Goal: Task Accomplishment & Management: Complete application form

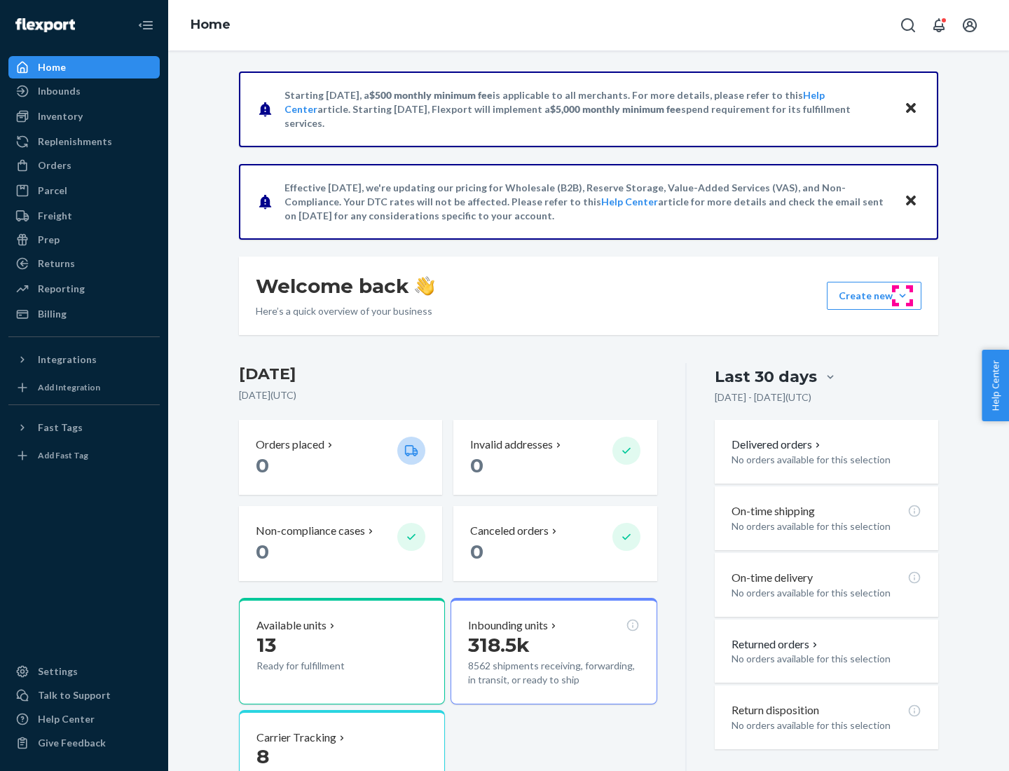
click at [903, 296] on button "Create new Create new inbound Create new order Create new product" at bounding box center [874, 296] width 95 height 28
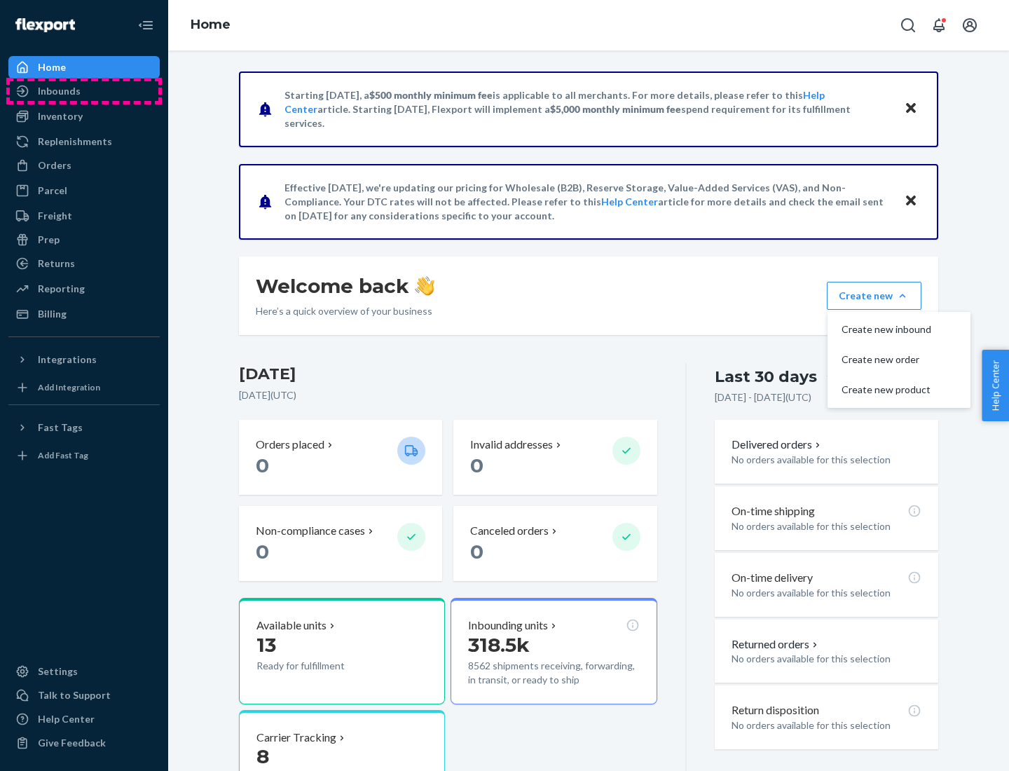
click at [84, 91] on div "Inbounds" at bounding box center [84, 91] width 149 height 20
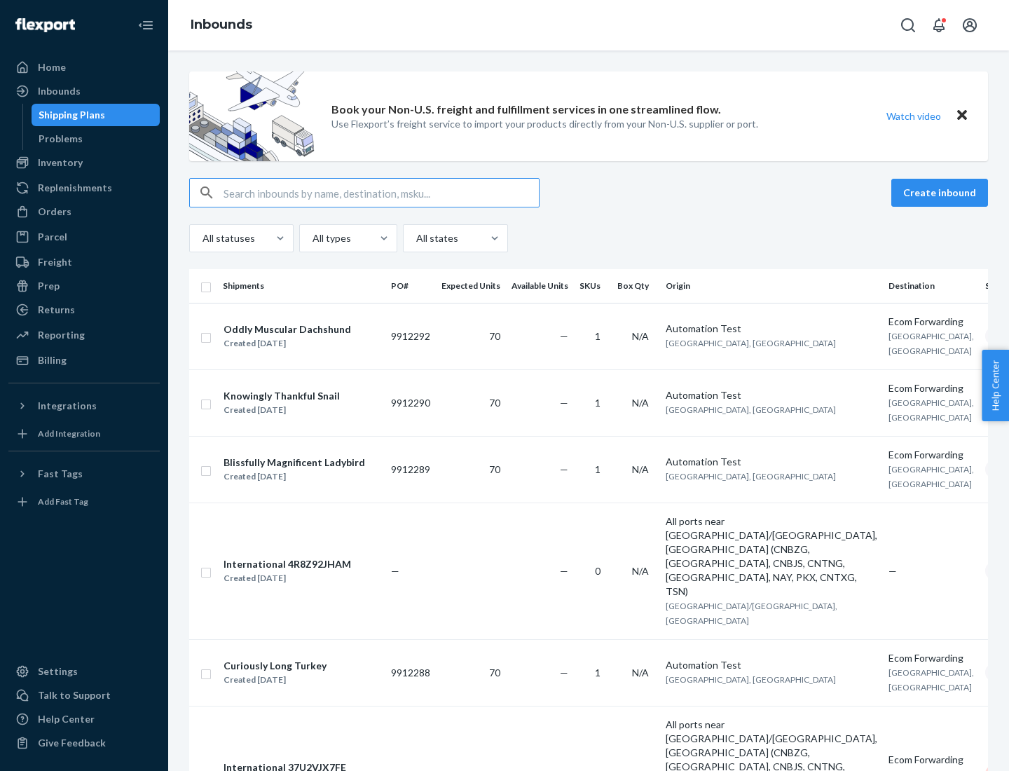
click at [942, 193] on button "Create inbound" at bounding box center [940, 193] width 97 height 28
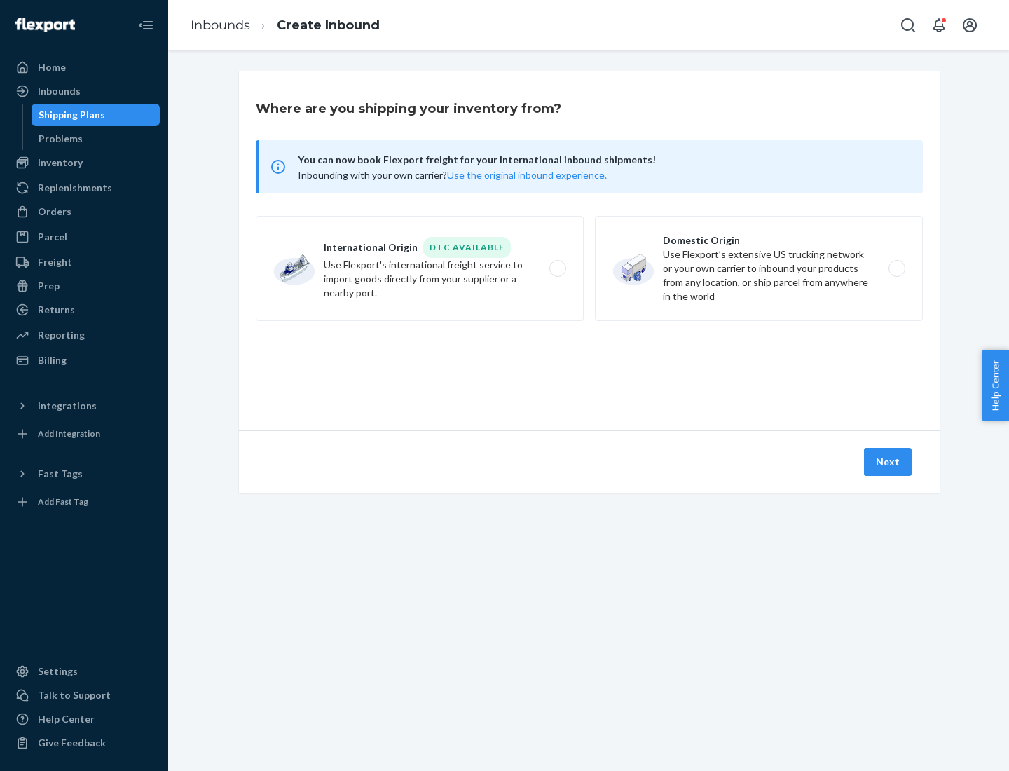
click at [759, 268] on label "Domestic Origin Use Flexport’s extensive US trucking network or your own carrie…" at bounding box center [759, 268] width 328 height 105
click at [897, 268] on input "Domestic Origin Use Flexport’s extensive US trucking network or your own carrie…" at bounding box center [901, 268] width 9 height 9
radio input "true"
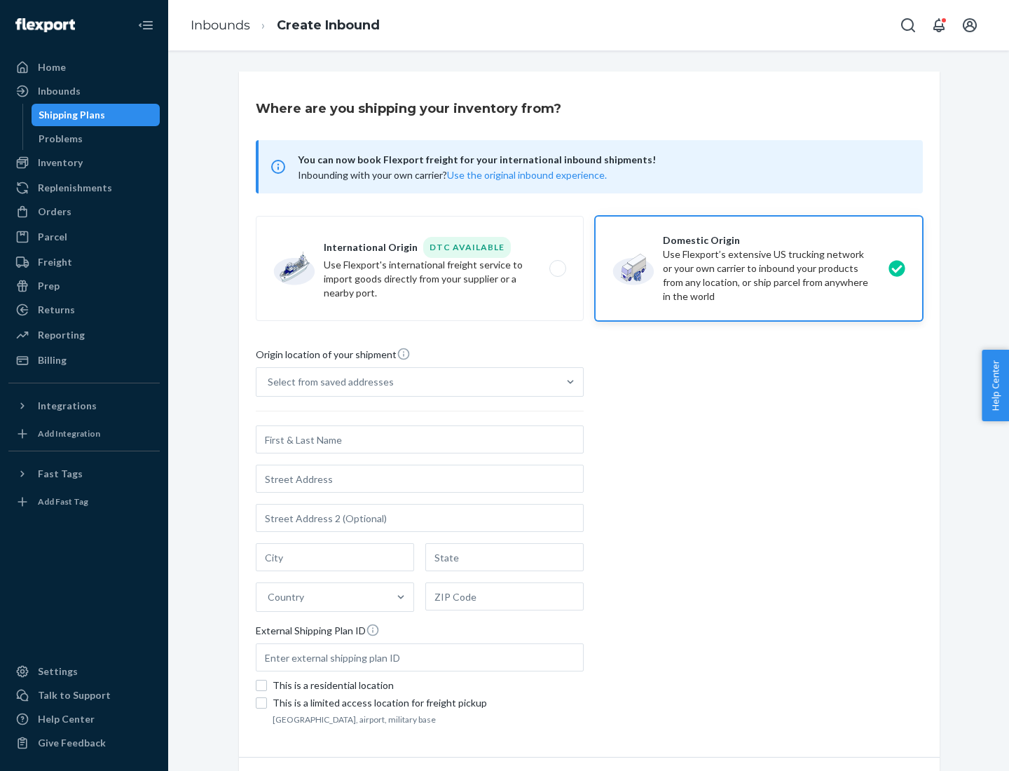
click at [407, 382] on div "Select from saved addresses" at bounding box center [407, 382] width 301 height 28
click at [269, 382] on input "Select from saved addresses" at bounding box center [268, 382] width 1 height 14
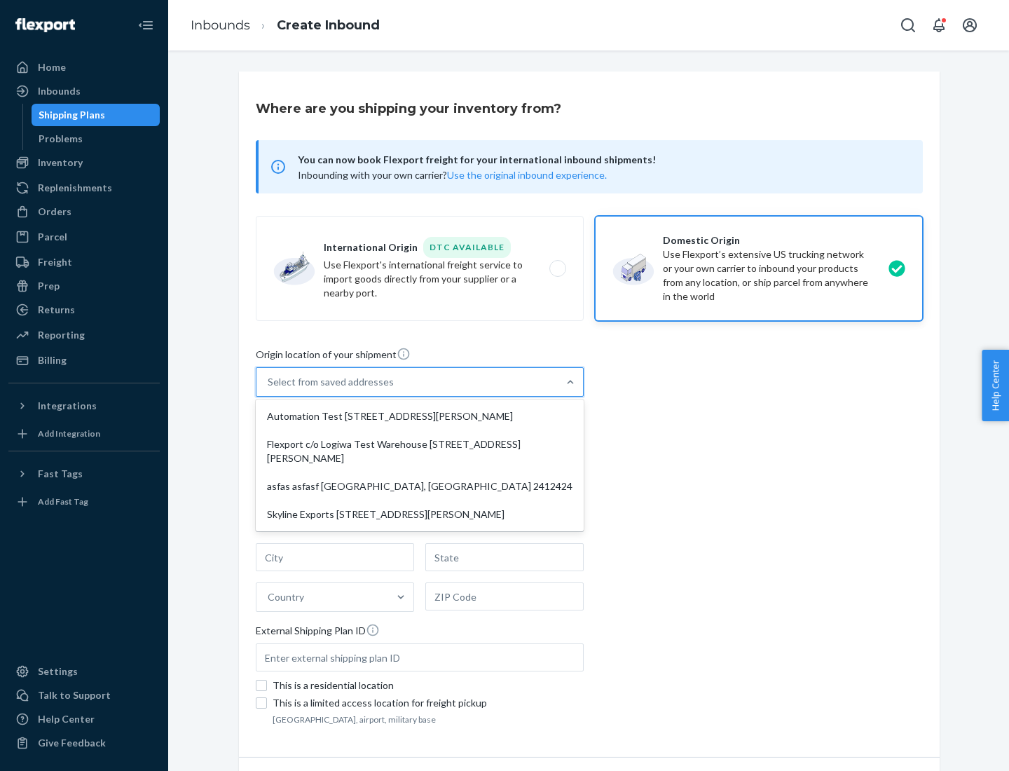
scroll to position [6, 0]
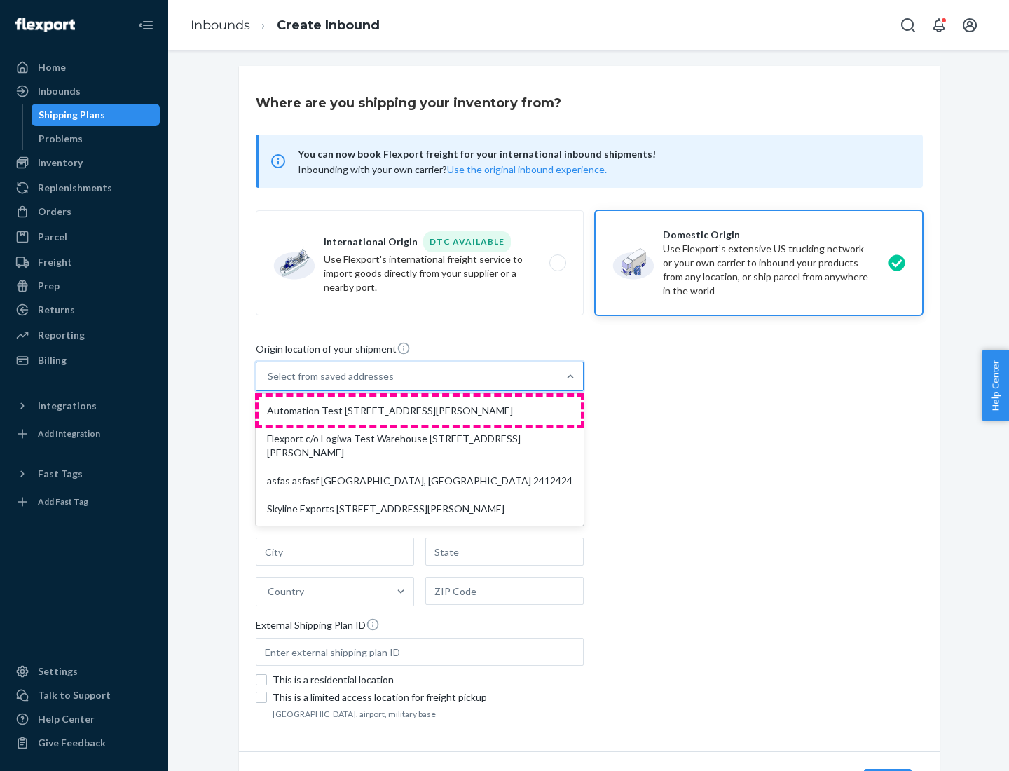
click at [420, 411] on div "Automation Test [STREET_ADDRESS][PERSON_NAME]" at bounding box center [420, 411] width 322 height 28
click at [269, 383] on input "option Automation Test [STREET_ADDRESS][PERSON_NAME] focused, 1 of 4. 4 results…" at bounding box center [268, 376] width 1 height 14
type input "Automation Test"
type input "9th Floor"
type input "[GEOGRAPHIC_DATA]"
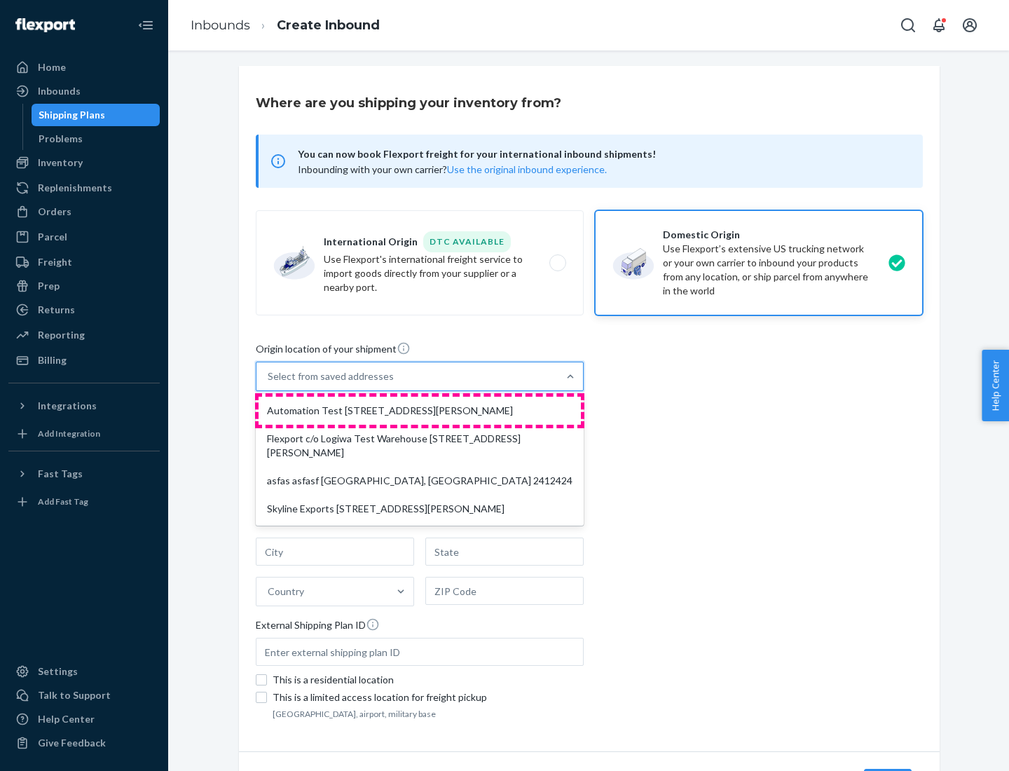
type input "CA"
type input "94104"
type input "[STREET_ADDRESS][PERSON_NAME]"
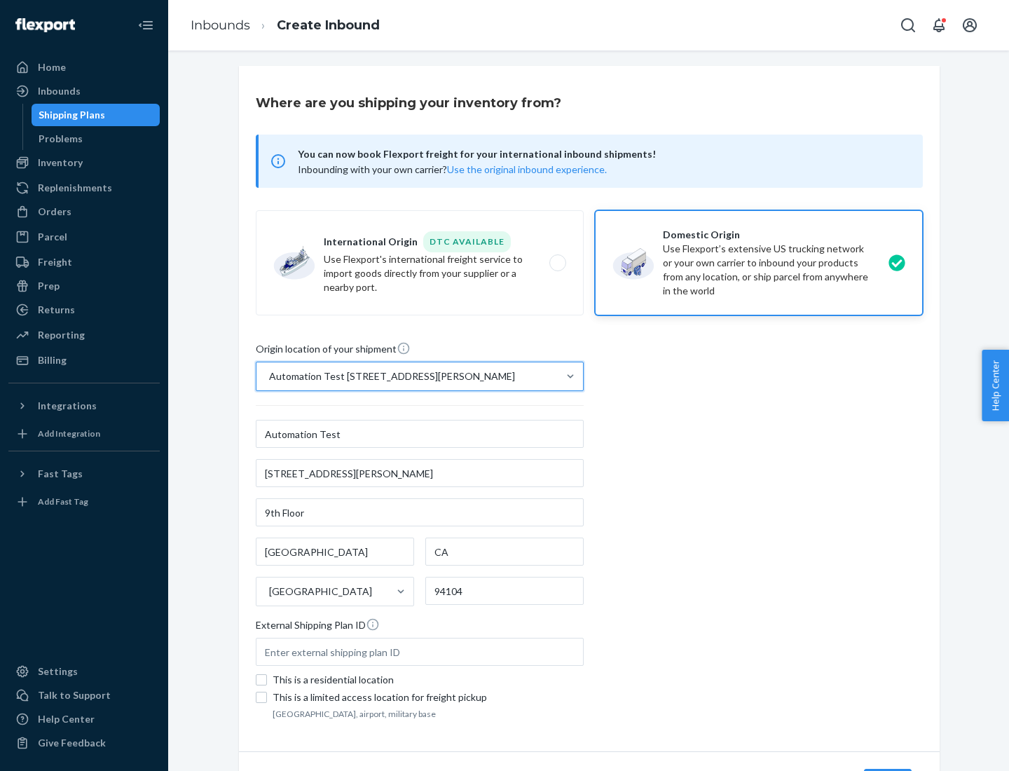
scroll to position [82, 0]
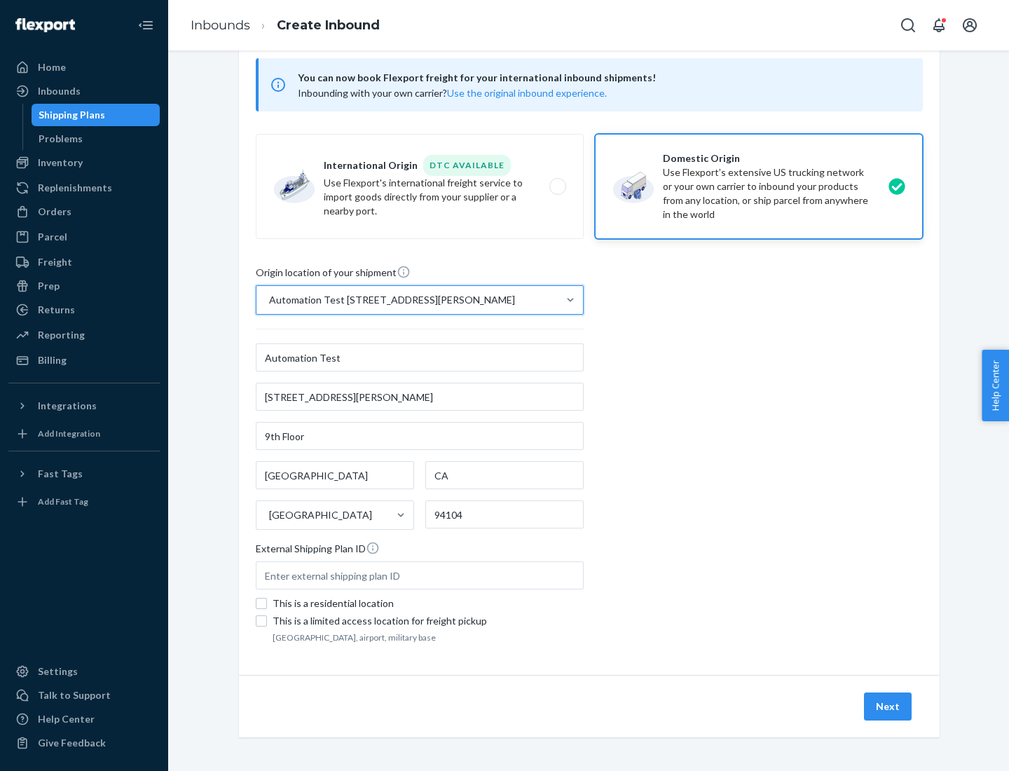
click at [889, 707] on button "Next" at bounding box center [888, 707] width 48 height 28
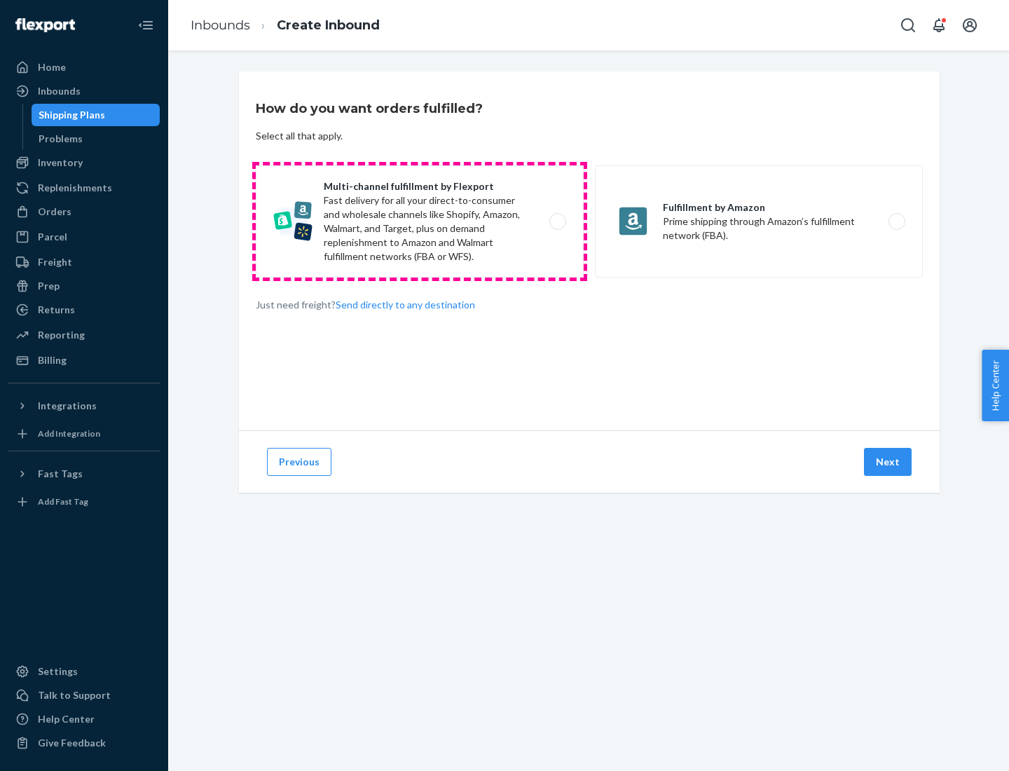
click at [420, 222] on label "Multi-channel fulfillment by Flexport Fast delivery for all your direct-to-cons…" at bounding box center [420, 221] width 328 height 112
click at [557, 222] on input "Multi-channel fulfillment by Flexport Fast delivery for all your direct-to-cons…" at bounding box center [561, 221] width 9 height 9
radio input "true"
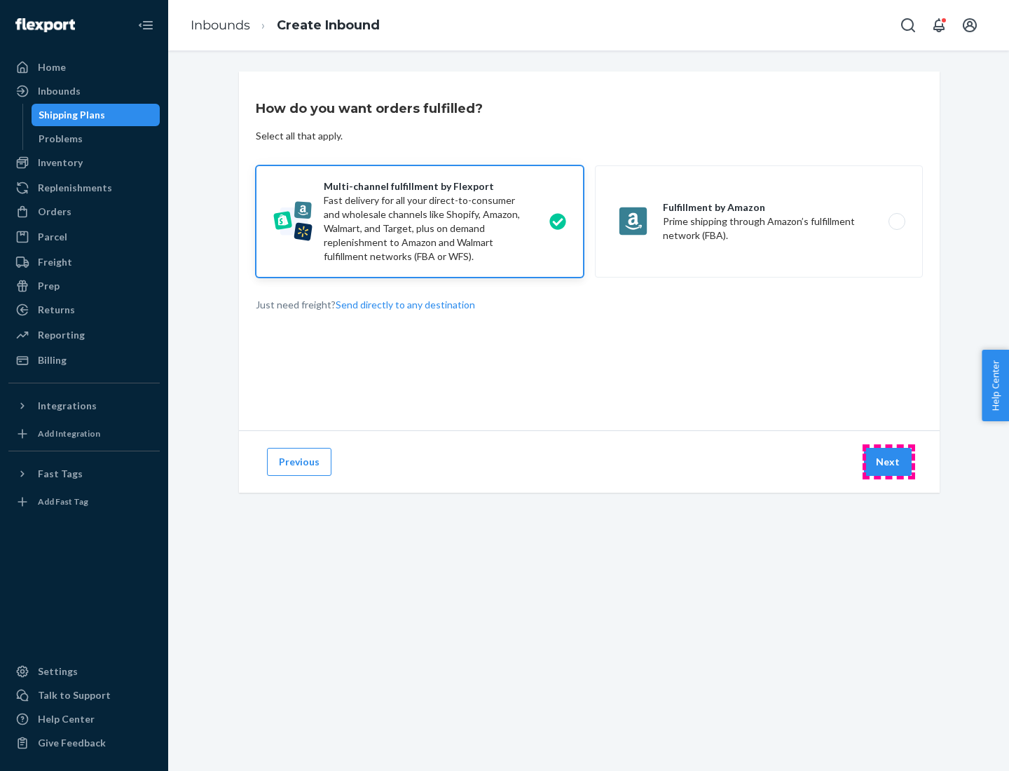
click at [889, 462] on button "Next" at bounding box center [888, 462] width 48 height 28
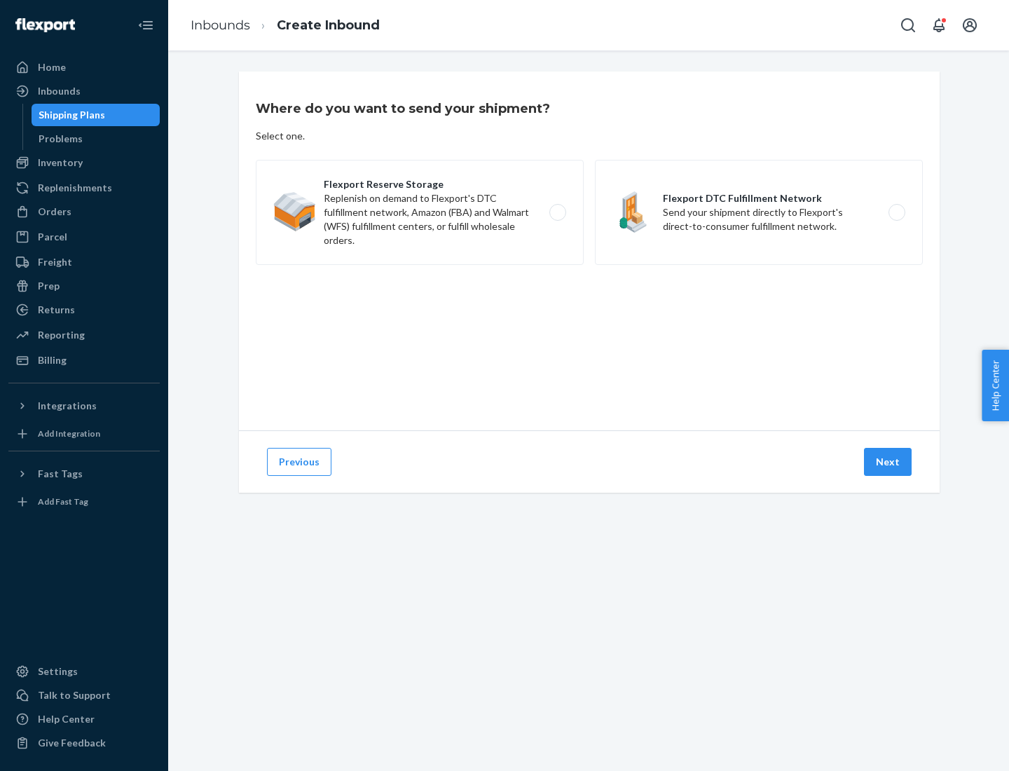
click at [759, 212] on label "Flexport DTC Fulfillment Network Send your shipment directly to Flexport's dire…" at bounding box center [759, 212] width 328 height 105
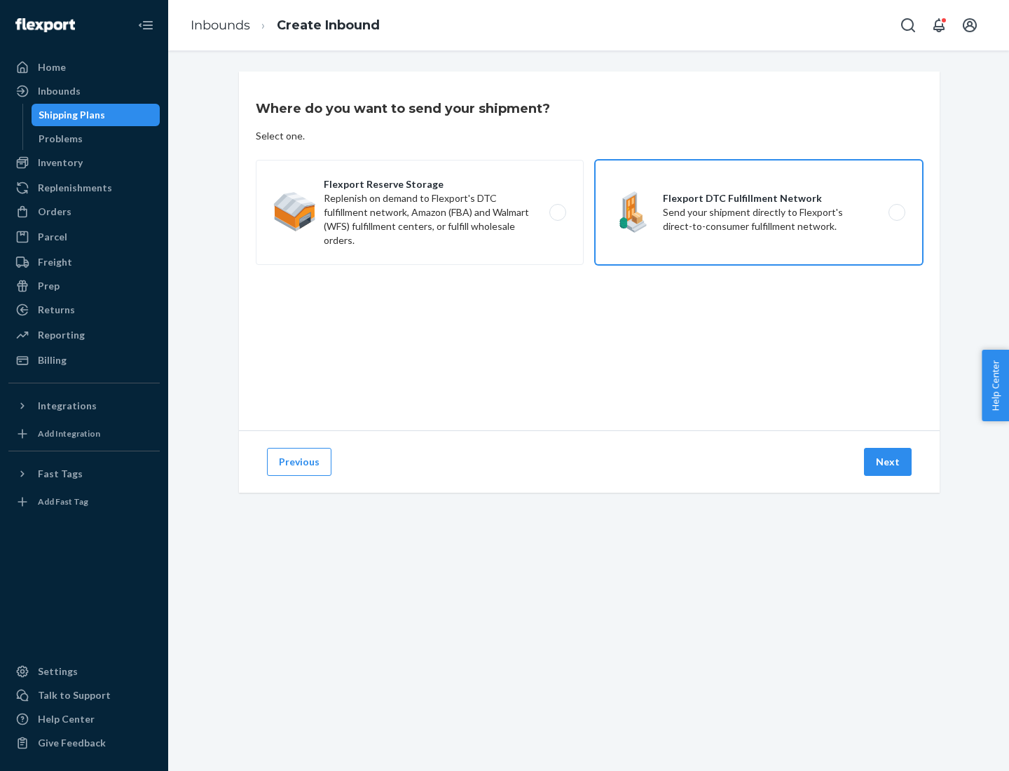
click at [897, 212] on input "Flexport DTC Fulfillment Network Send your shipment directly to Flexport's dire…" at bounding box center [901, 212] width 9 height 9
radio input "true"
click at [889, 462] on button "Next" at bounding box center [888, 462] width 48 height 28
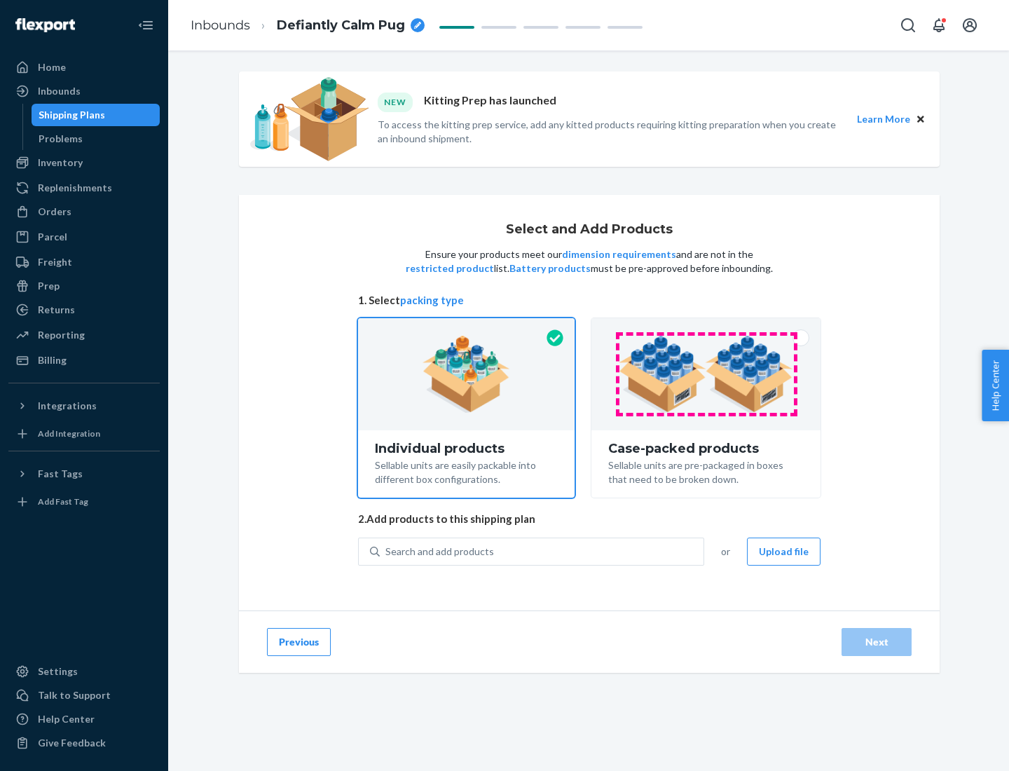
click at [707, 374] on img at bounding box center [706, 374] width 175 height 77
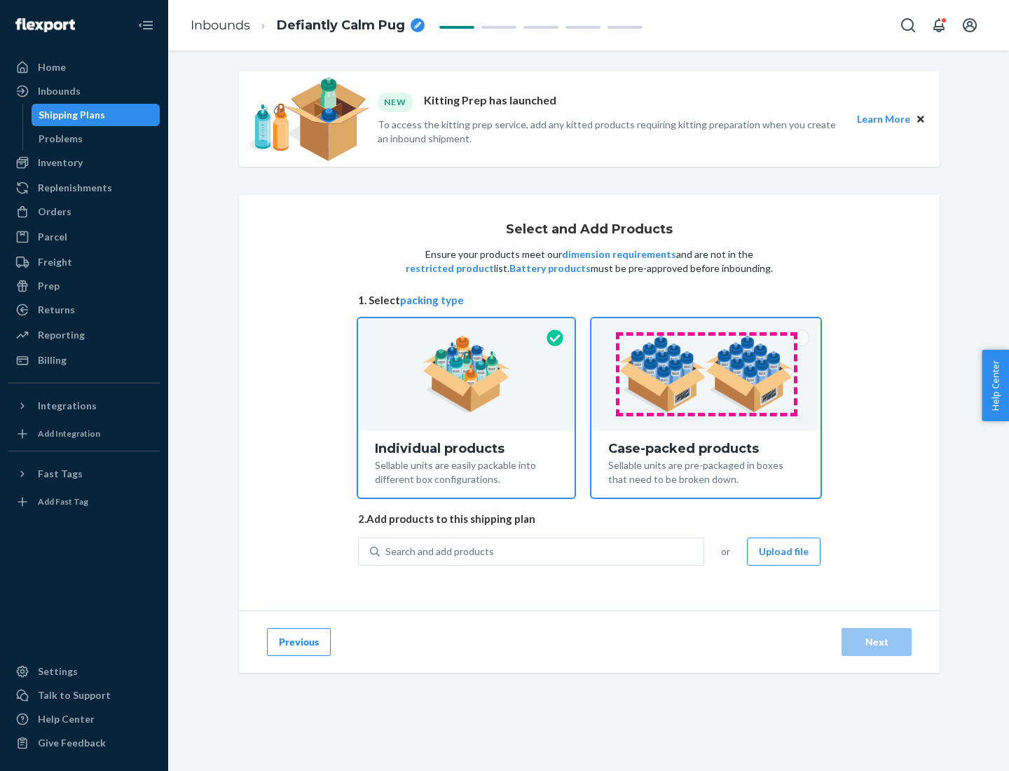
click at [707, 327] on input "Case-packed products Sellable units are pre-packaged in boxes that need to be b…" at bounding box center [706, 322] width 9 height 9
radio input "true"
radio input "false"
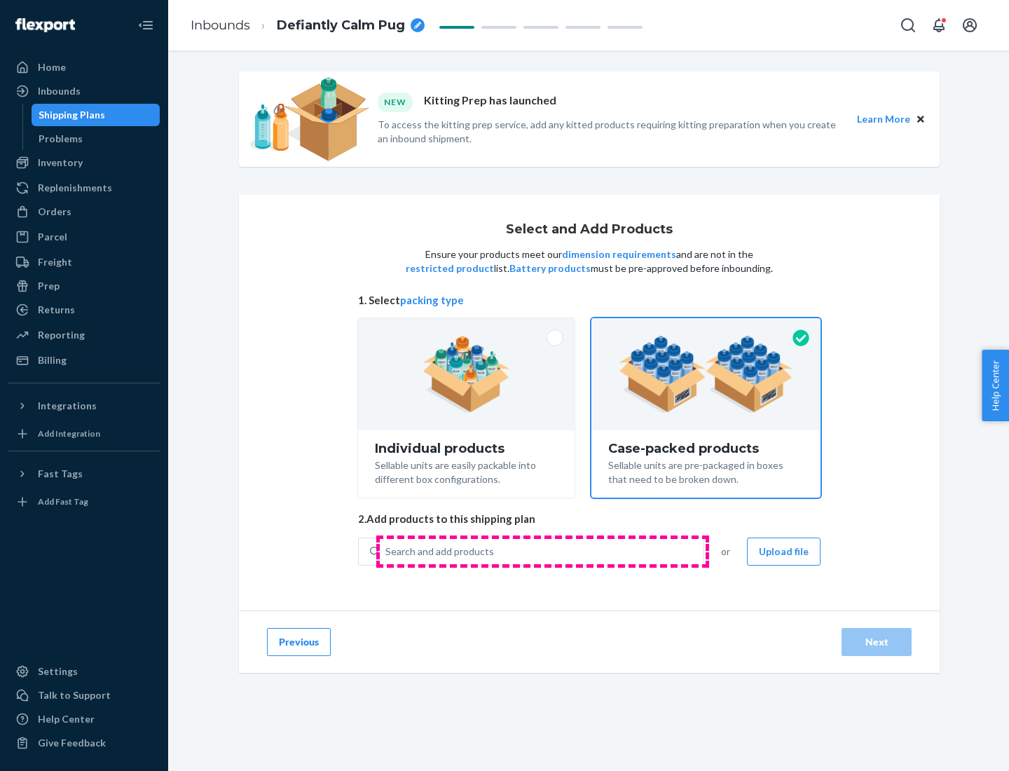
click at [543, 551] on div "Search and add products" at bounding box center [542, 551] width 324 height 25
click at [387, 551] on input "Search and add products" at bounding box center [386, 552] width 1 height 14
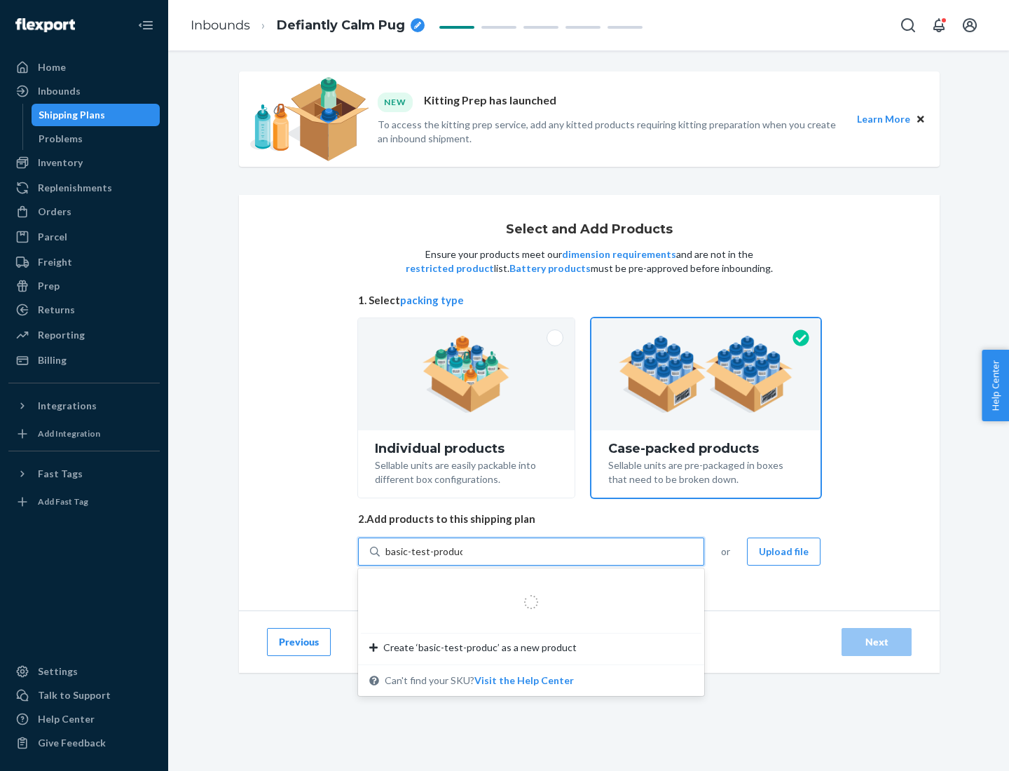
type input "basic-test-product-1"
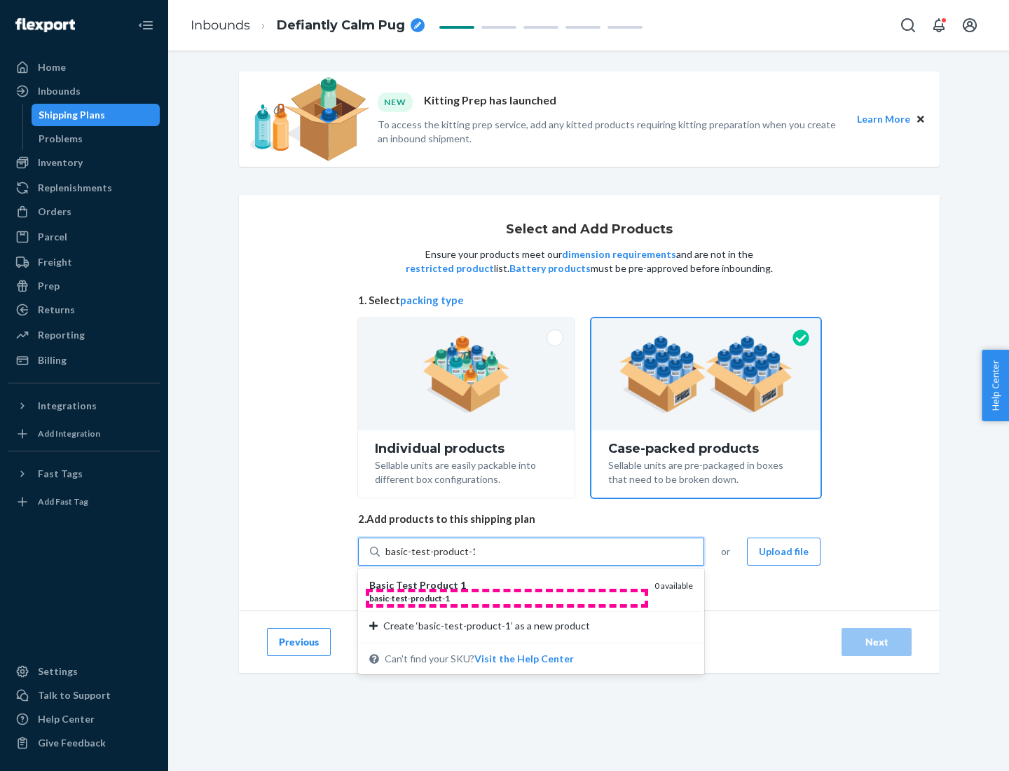
click at [507, 598] on div "basic - test - product - 1" at bounding box center [506, 598] width 274 height 12
click at [475, 559] on input "basic-test-product-1" at bounding box center [431, 552] width 90 height 14
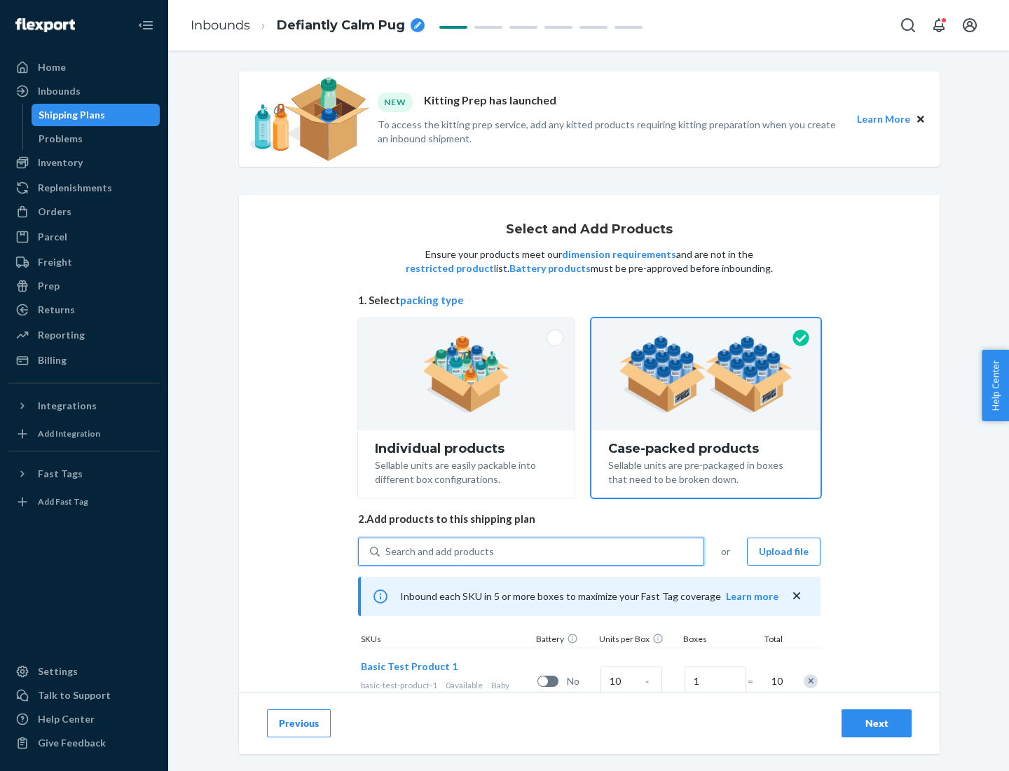
scroll to position [50, 0]
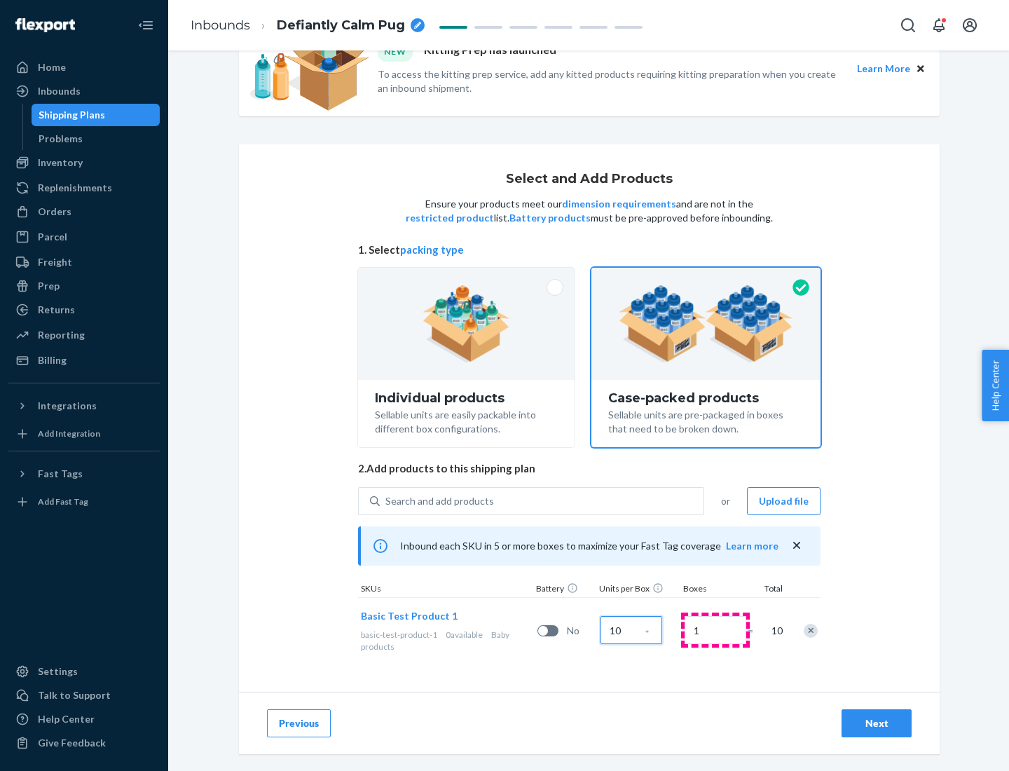
type input "10"
type input "7"
click at [877, 723] on div "Next" at bounding box center [877, 723] width 46 height 14
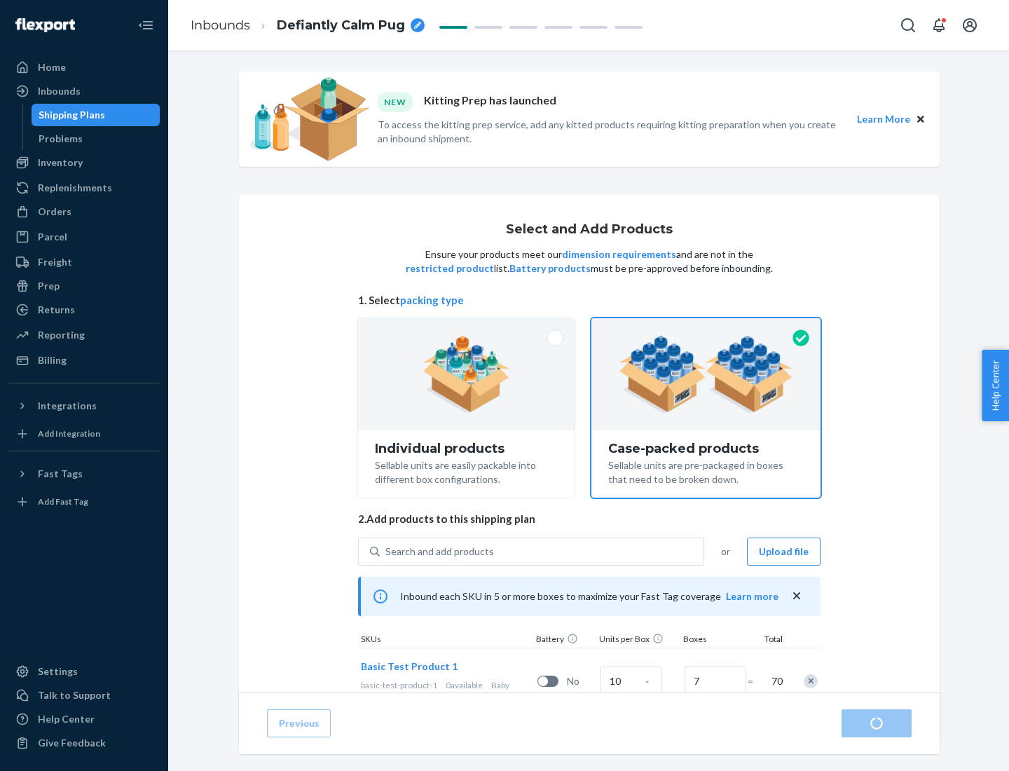
radio input "true"
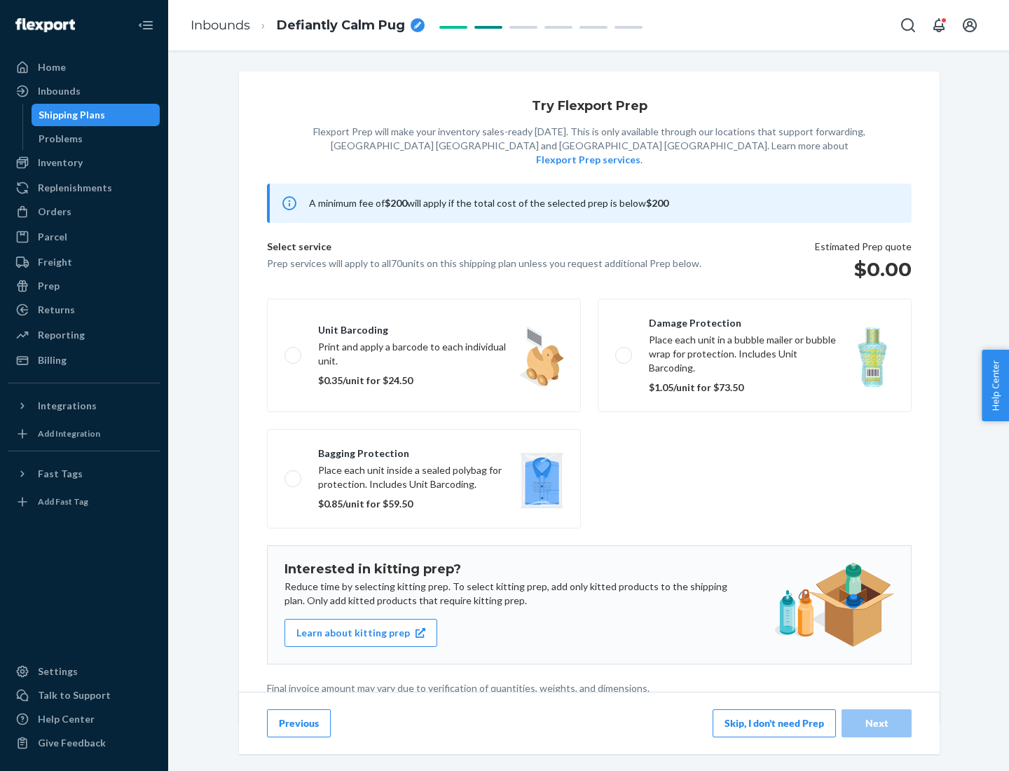
scroll to position [4, 0]
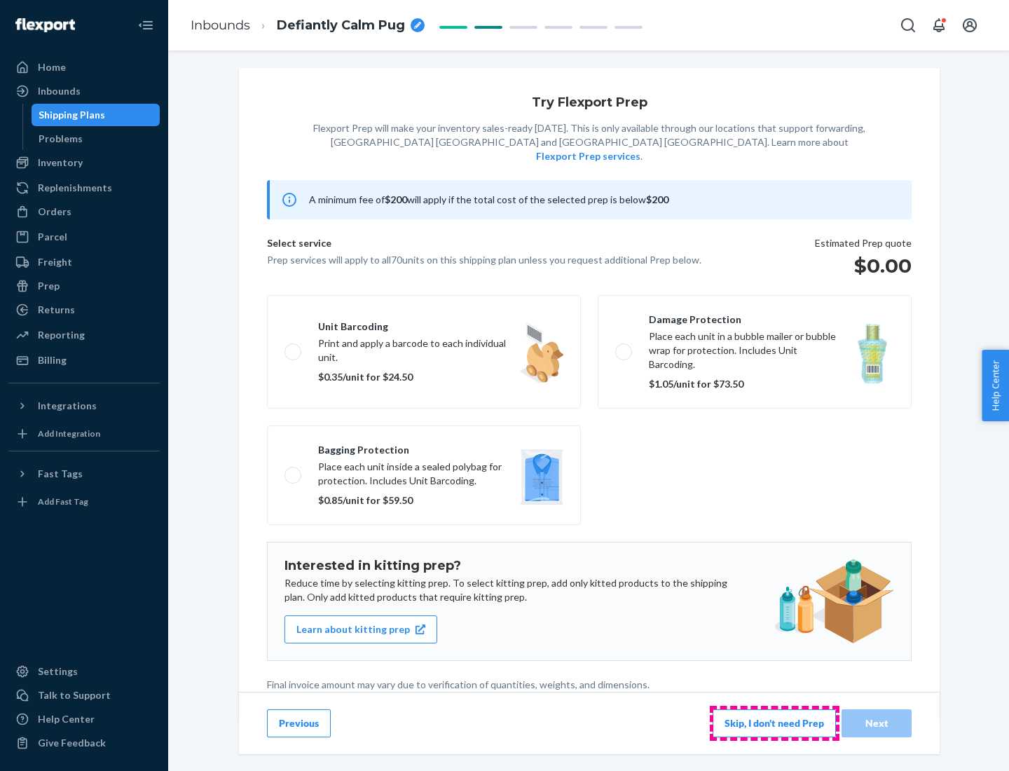
click at [775, 723] on button "Skip, I don't need Prep" at bounding box center [774, 723] width 123 height 28
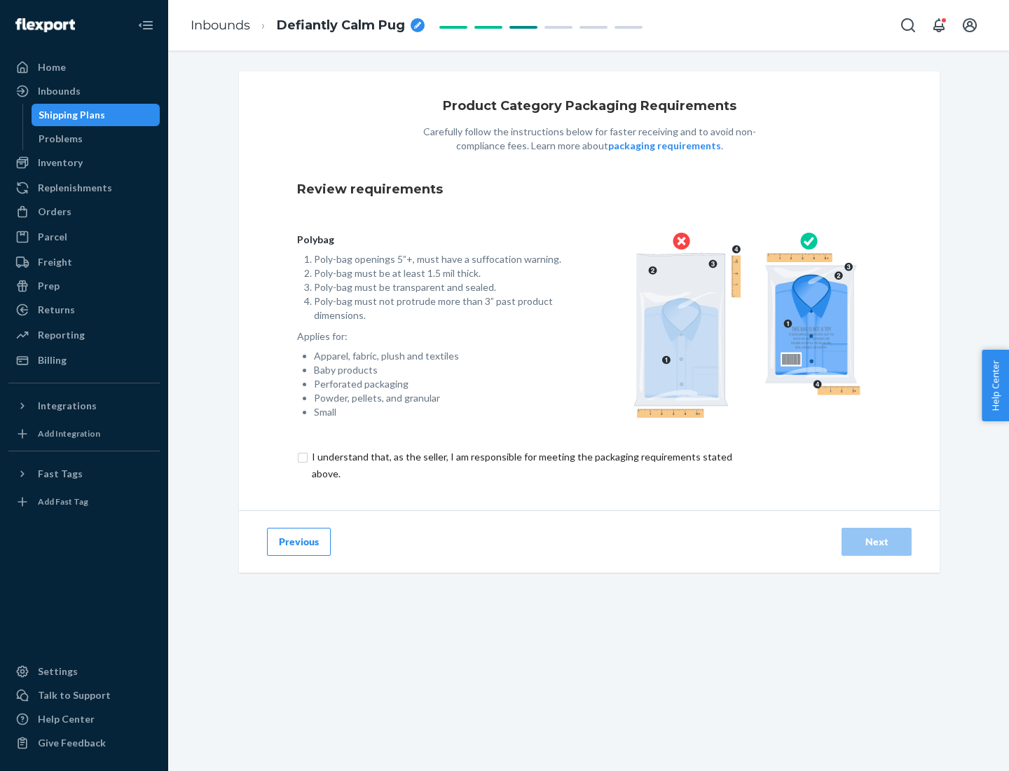
click at [521, 465] on input "checkbox" at bounding box center [530, 466] width 466 height 34
checkbox input "true"
click at [877, 541] on div "Next" at bounding box center [877, 542] width 46 height 14
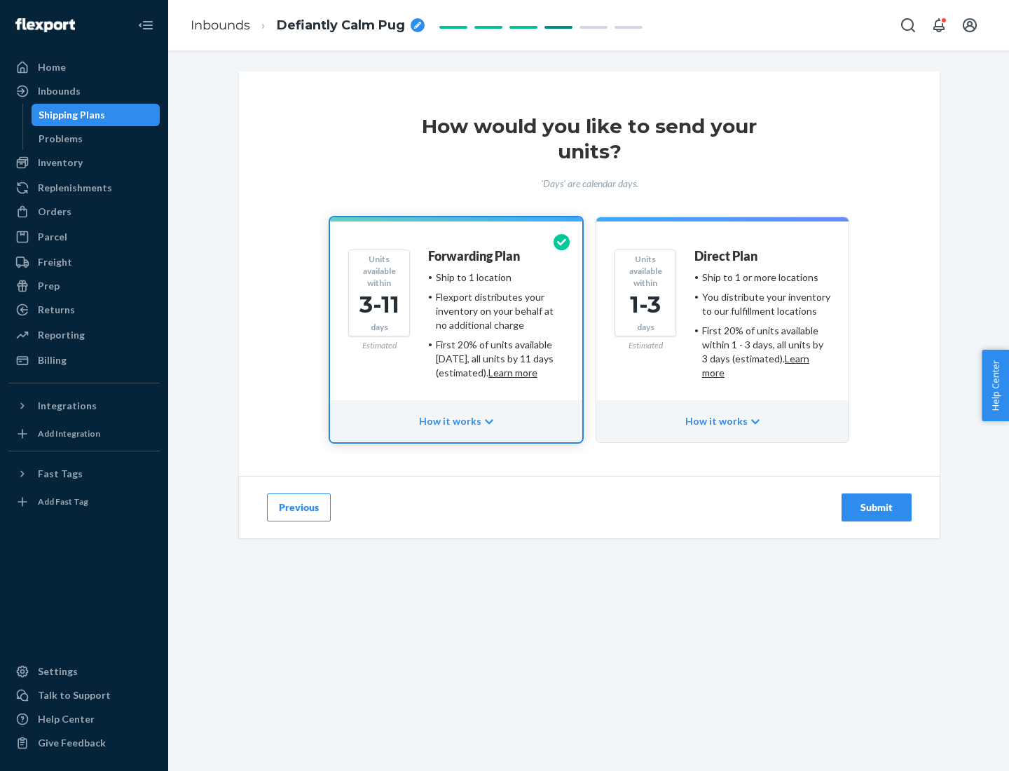
click at [723, 320] on ul "Ship to 1 or more locations You distribute your inventory to our fulfillment lo…" at bounding box center [763, 325] width 136 height 109
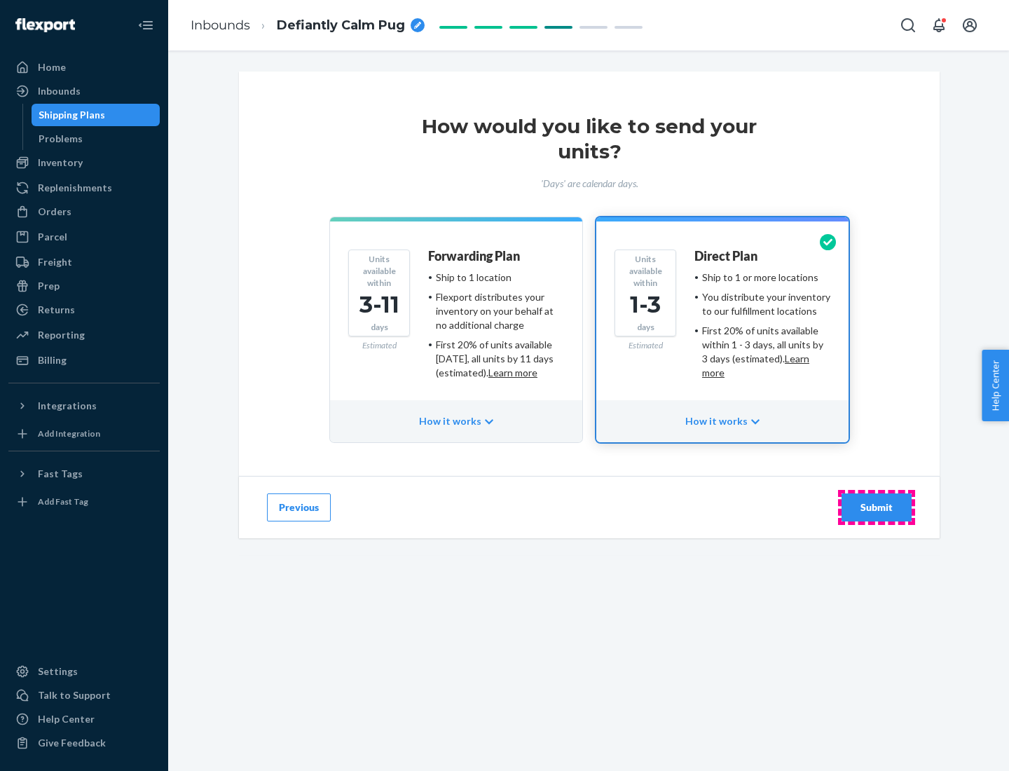
click at [877, 508] on div "Submit" at bounding box center [877, 508] width 46 height 14
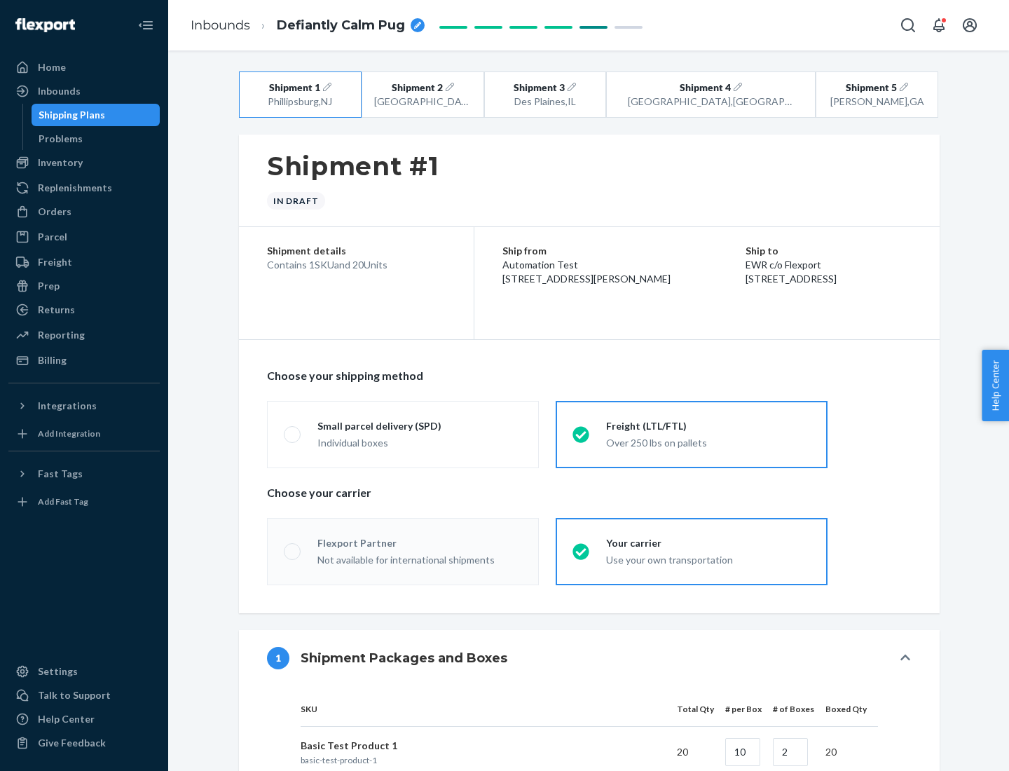
radio input "true"
radio input "false"
radio input "true"
radio input "false"
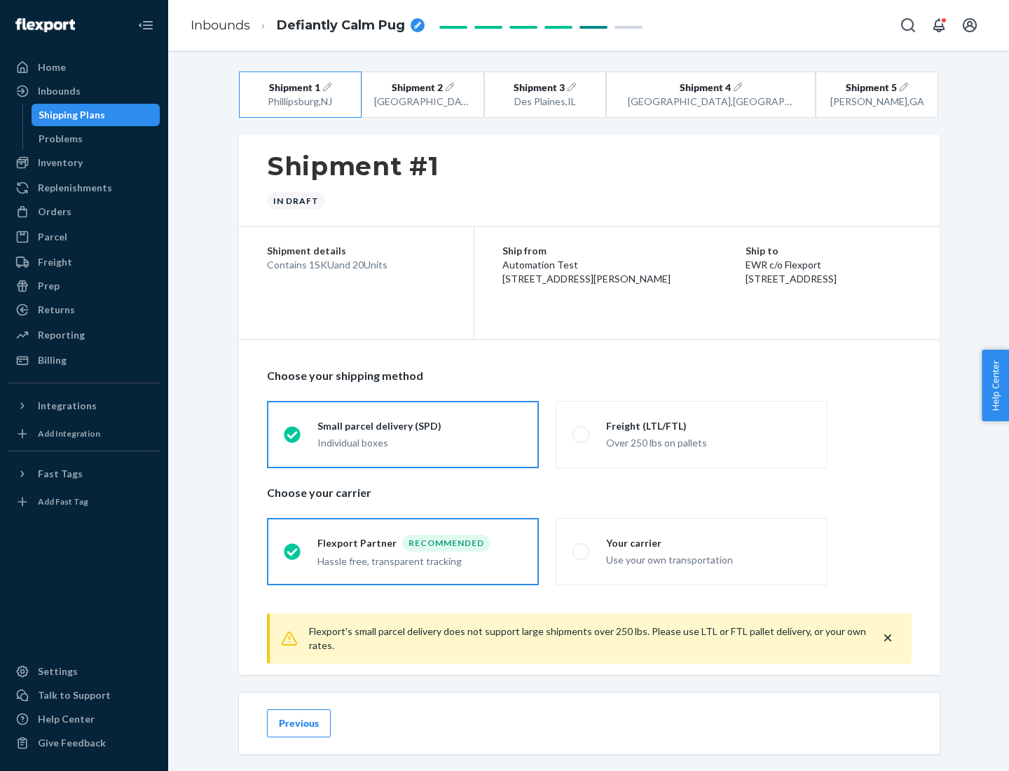
scroll to position [15, 0]
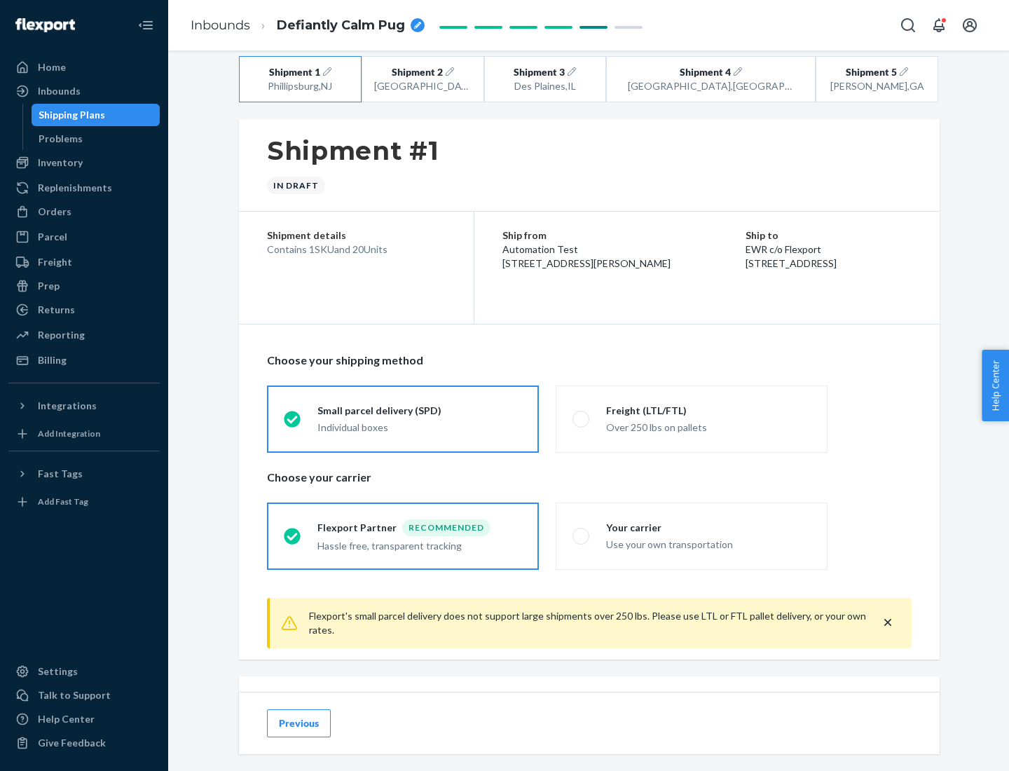
click at [709, 410] on div "Freight (LTL/FTL)" at bounding box center [708, 411] width 205 height 14
click at [582, 414] on input "Freight (LTL/FTL) Over 250 lbs on pallets" at bounding box center [577, 418] width 9 height 9
radio input "true"
radio input "false"
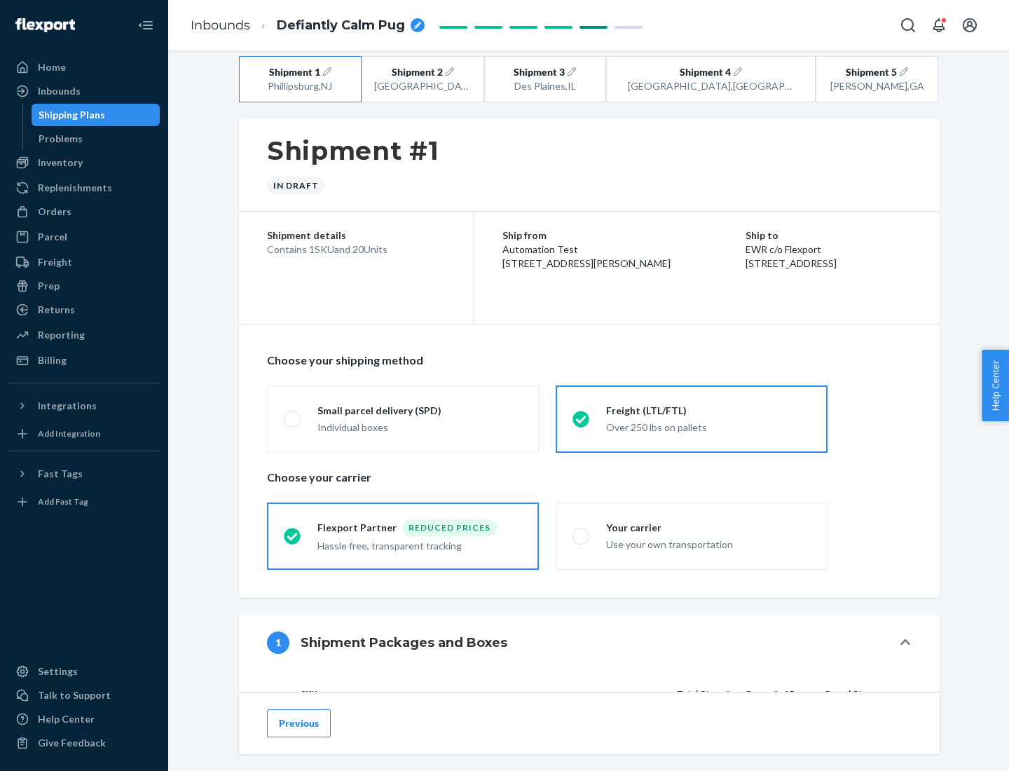
scroll to position [132, 0]
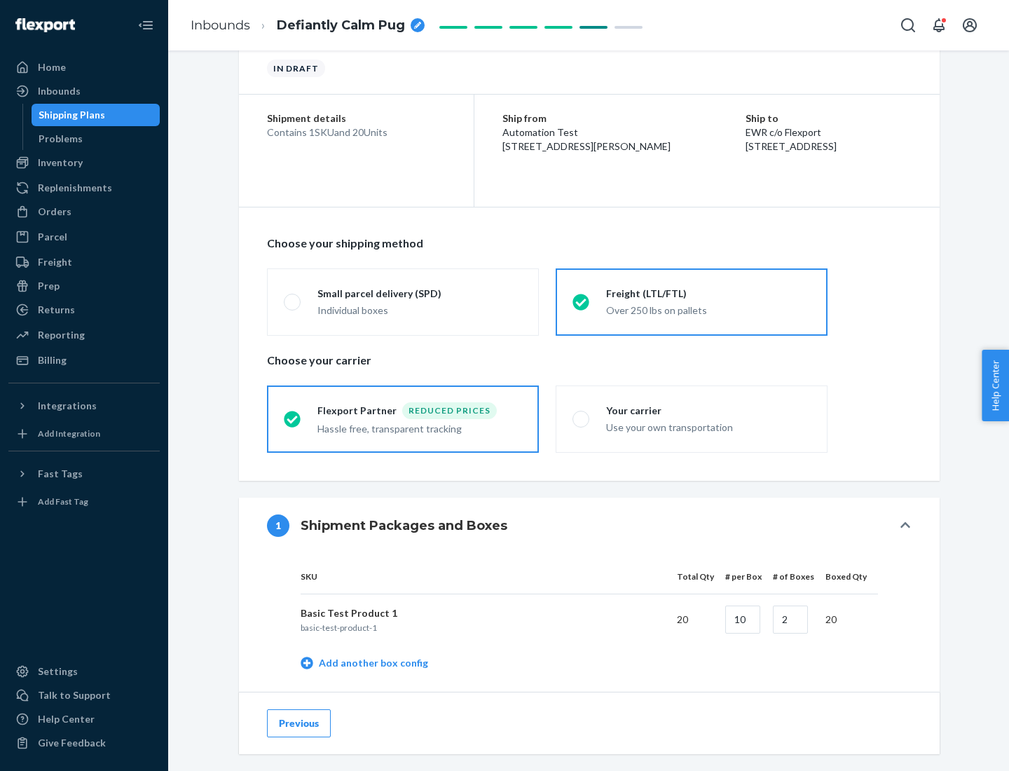
click at [709, 410] on div "Your carrier" at bounding box center [708, 411] width 205 height 14
click at [582, 414] on input "Your carrier Use your own transportation" at bounding box center [577, 418] width 9 height 9
radio input "true"
radio input "false"
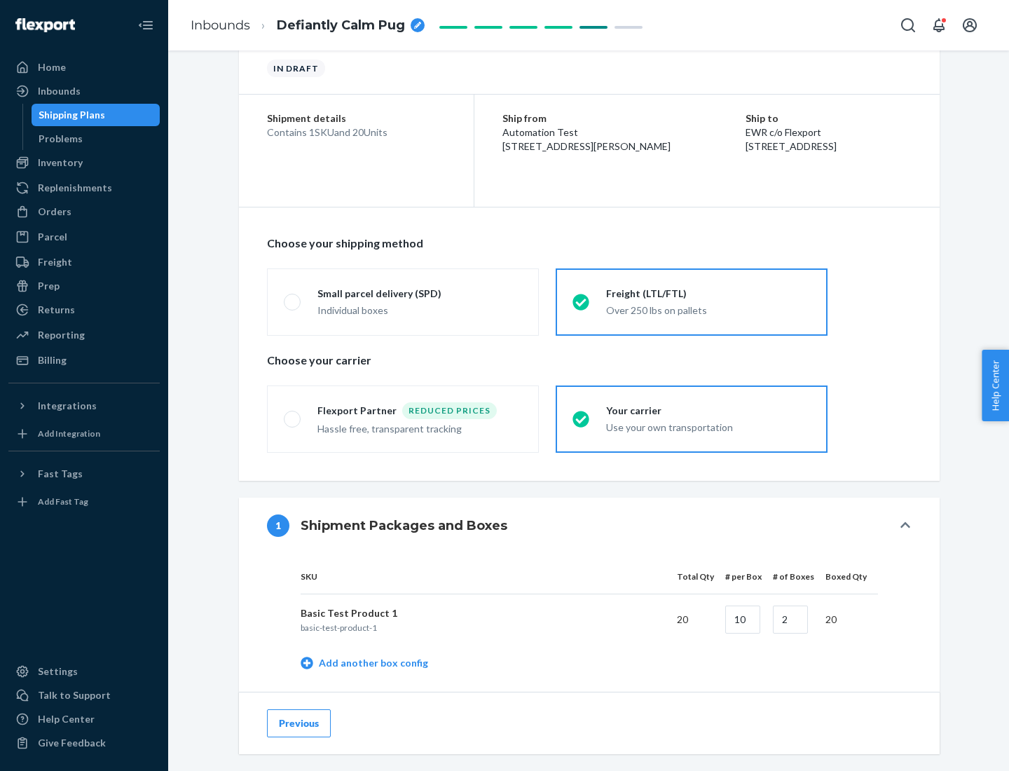
scroll to position [443, 0]
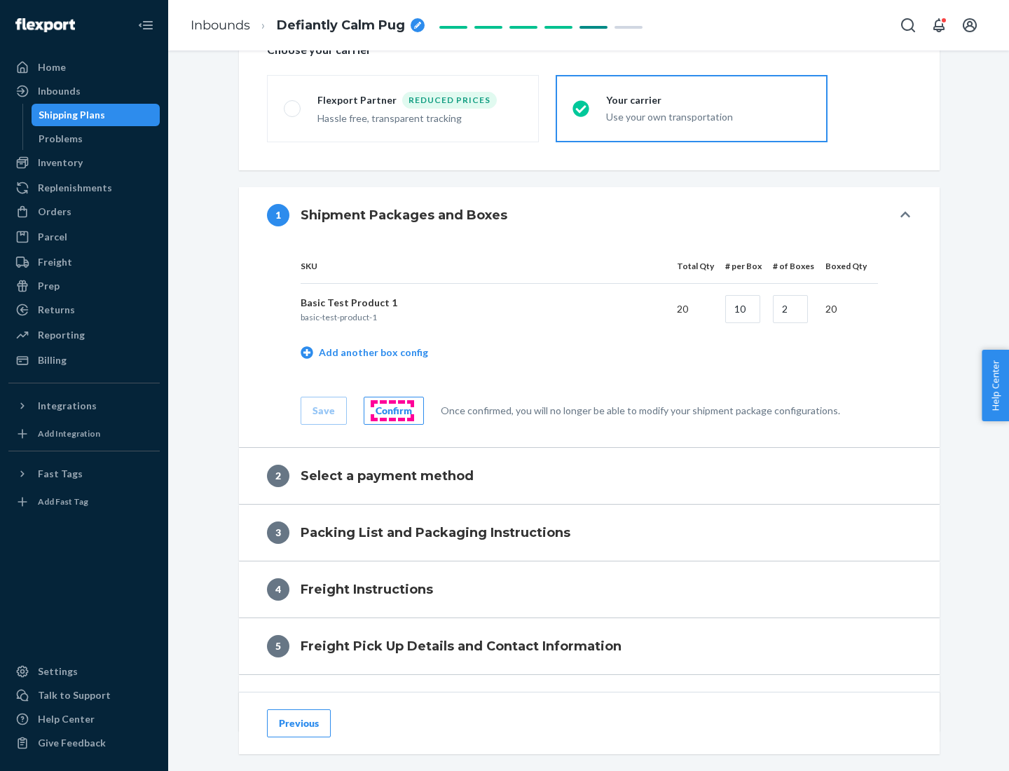
click at [392, 410] on div "Confirm" at bounding box center [394, 411] width 36 height 14
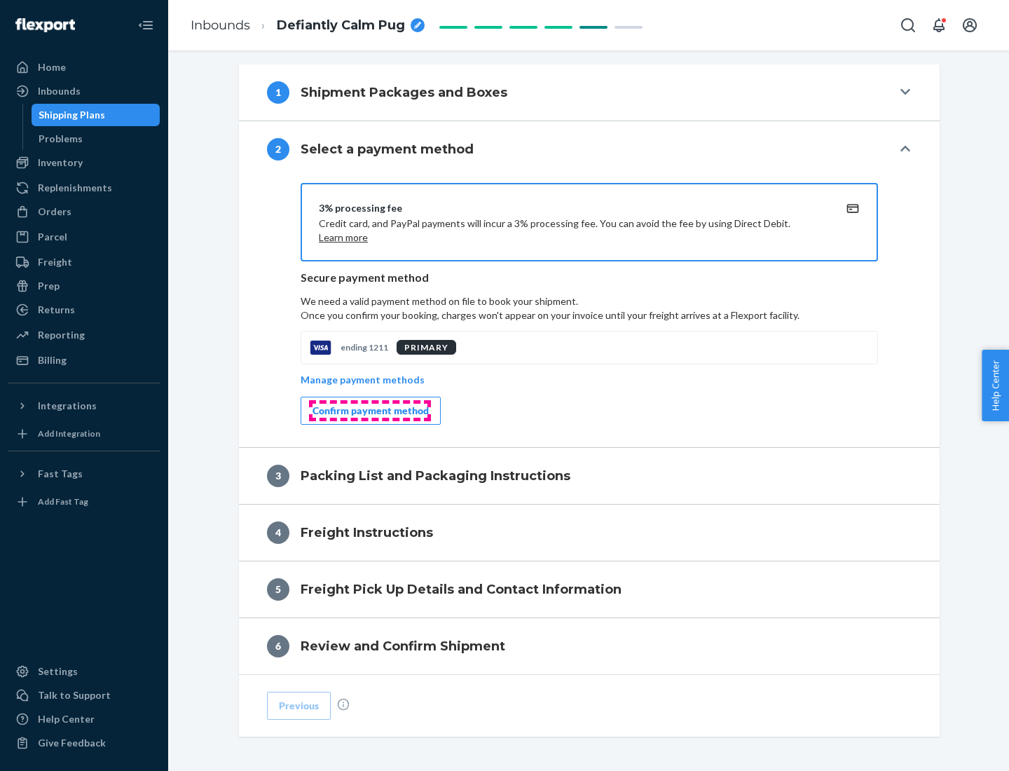
click at [369, 411] on div "Confirm payment method" at bounding box center [371, 411] width 116 height 14
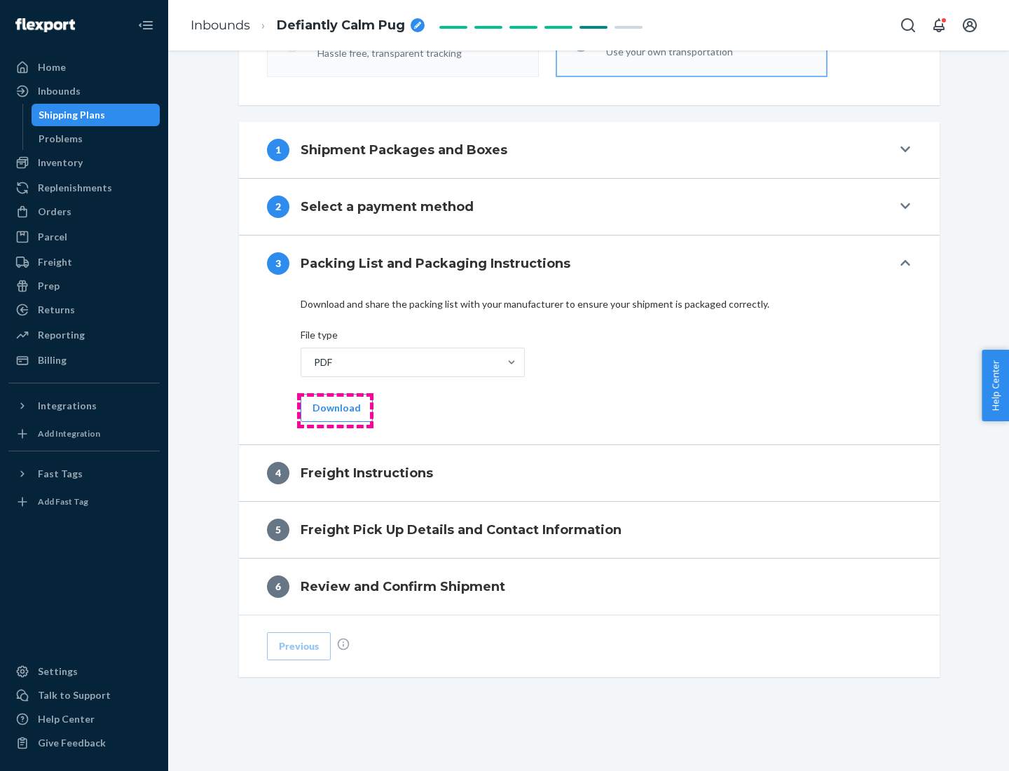
scroll to position [505, 0]
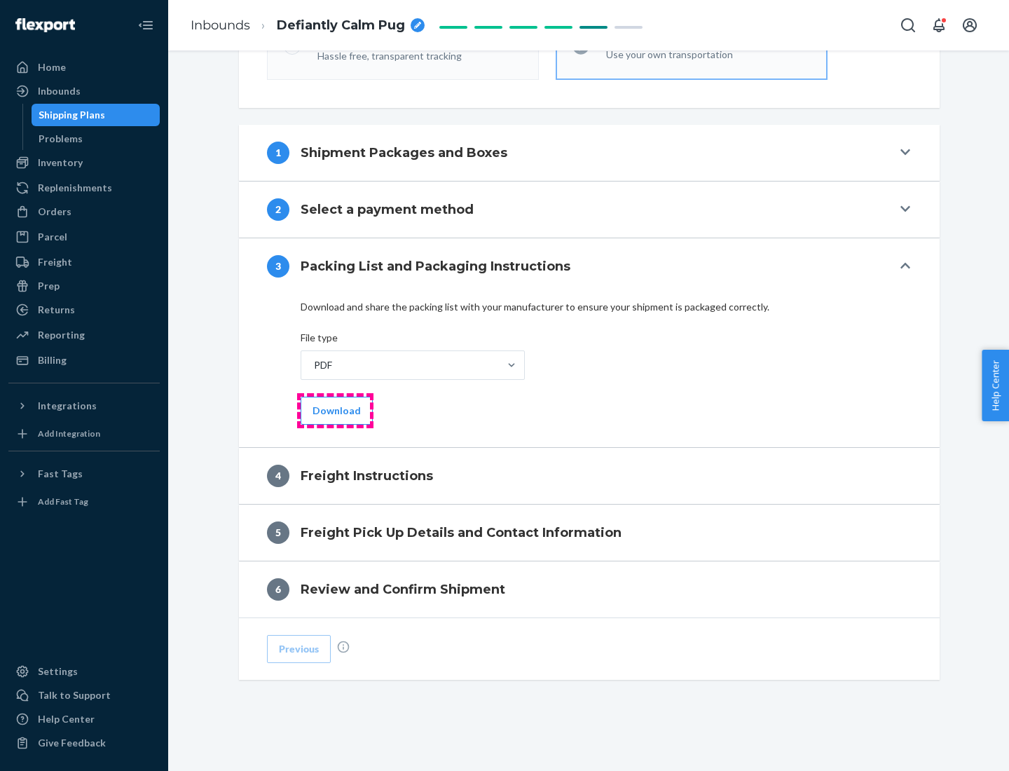
click at [335, 410] on button "Download" at bounding box center [337, 411] width 72 height 28
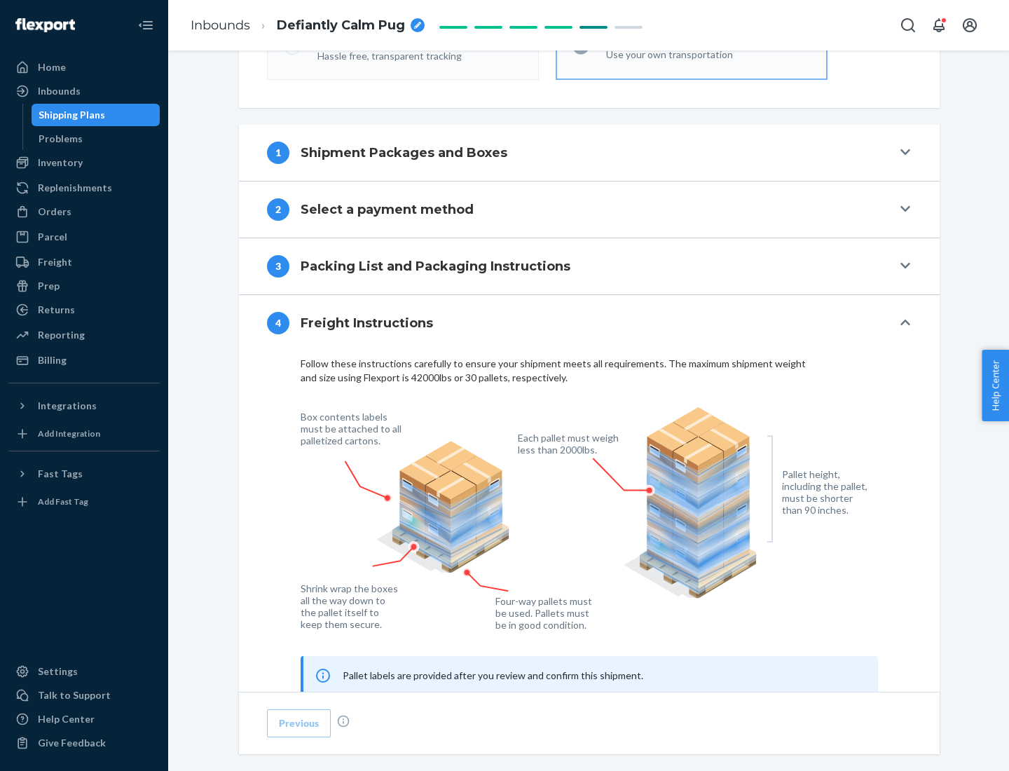
scroll to position [848, 0]
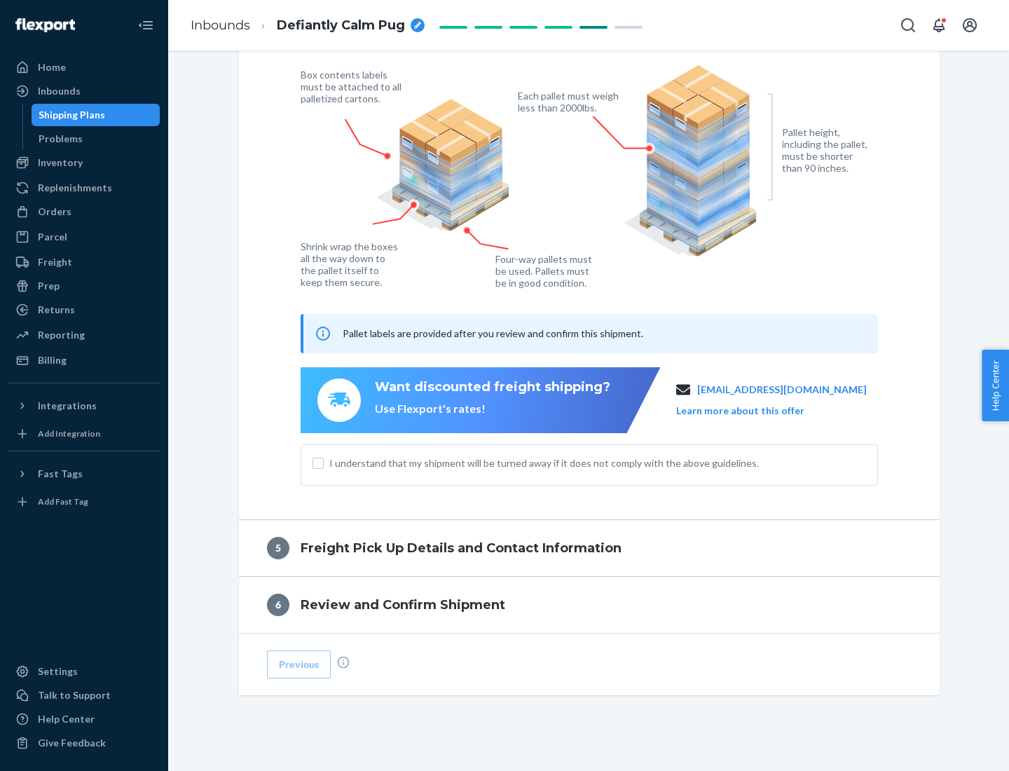
click at [758, 410] on button "Learn more about this offer" at bounding box center [740, 411] width 128 height 14
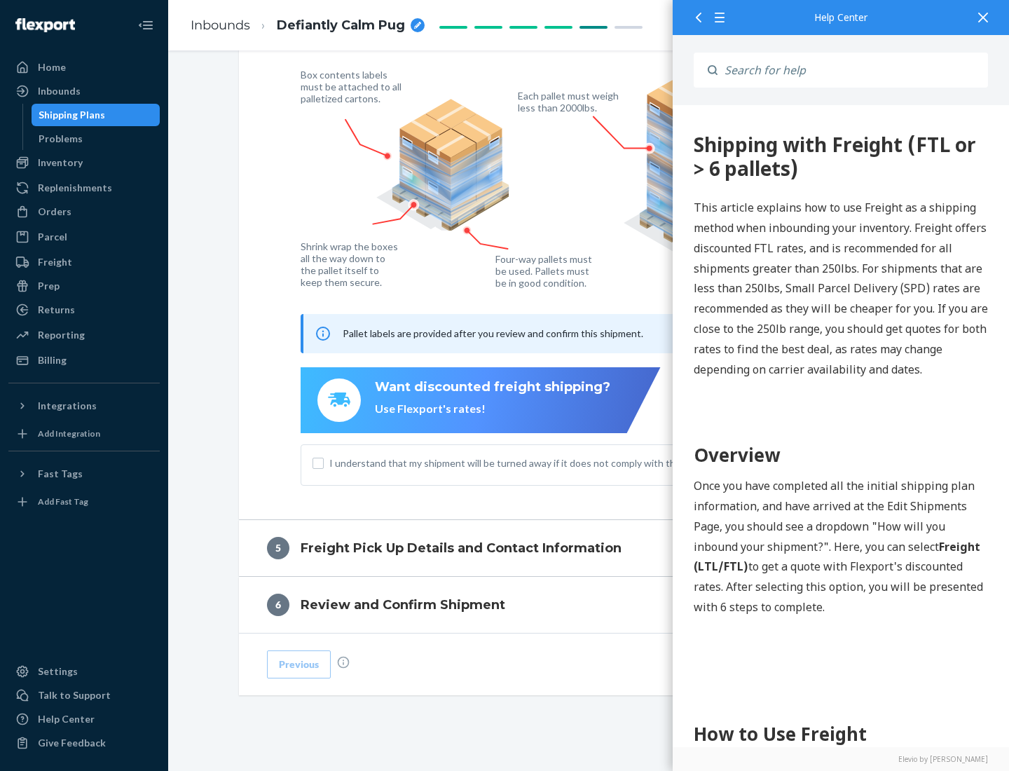
scroll to position [0, 0]
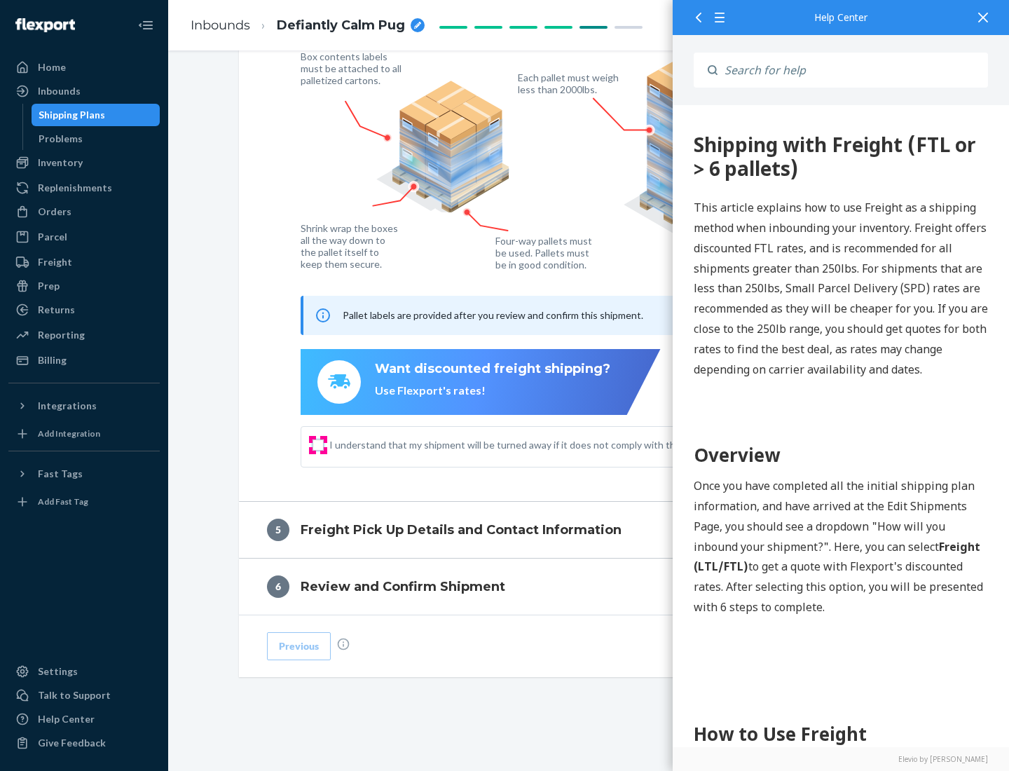
click at [318, 444] on input "I understand that my shipment will be turned away if it does not comply with th…" at bounding box center [318, 445] width 11 height 11
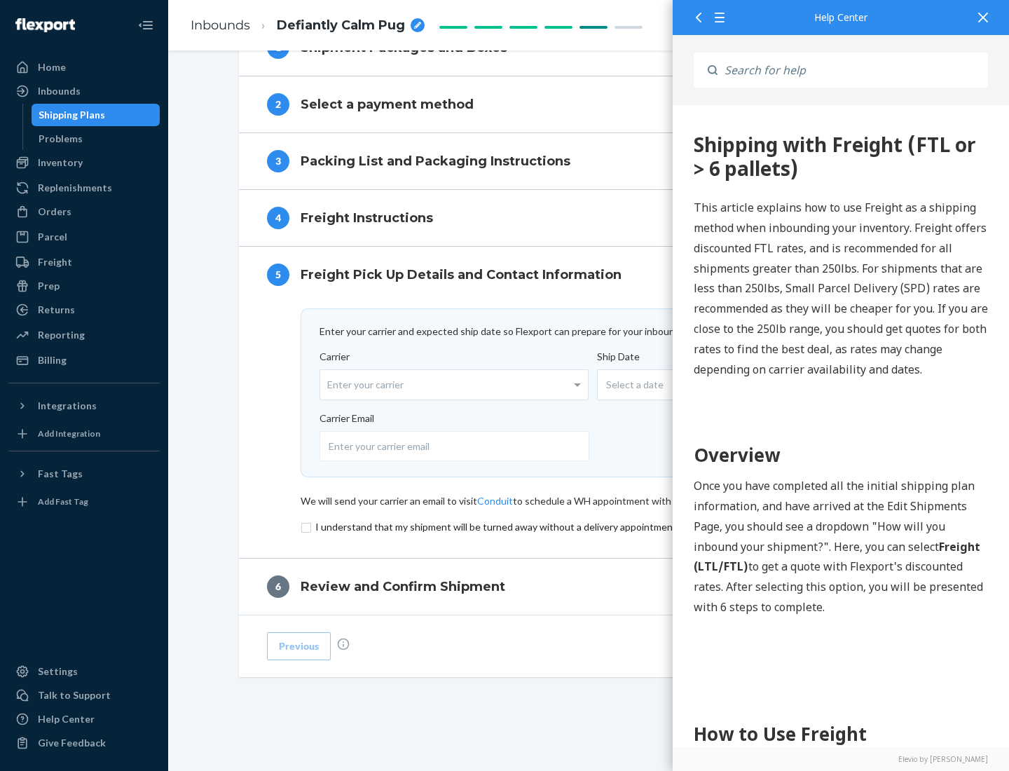
scroll to position [611, 0]
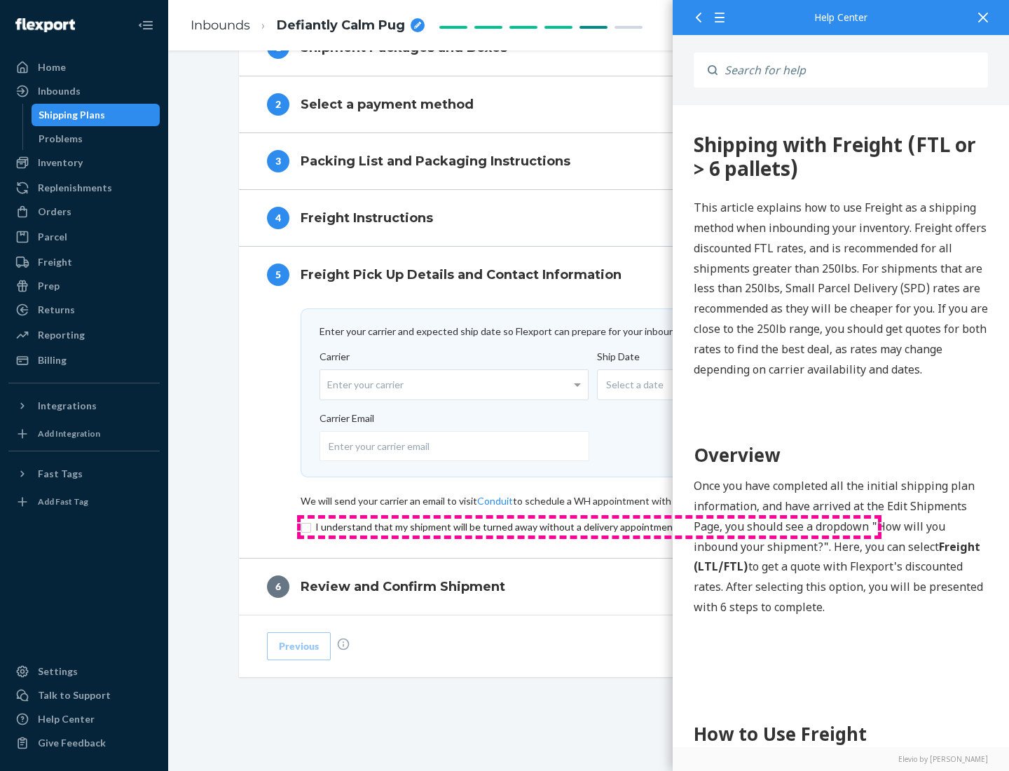
click at [590, 526] on input "checkbox" at bounding box center [590, 527] width 578 height 17
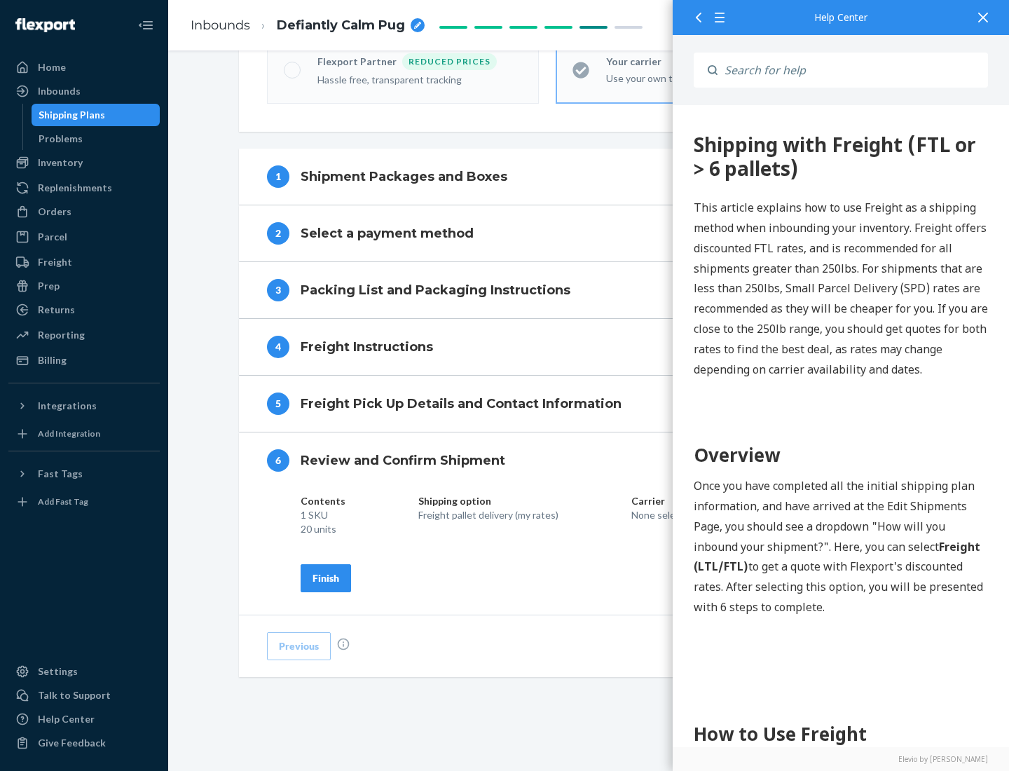
scroll to position [482, 0]
click at [326, 578] on div "Finish" at bounding box center [326, 578] width 27 height 14
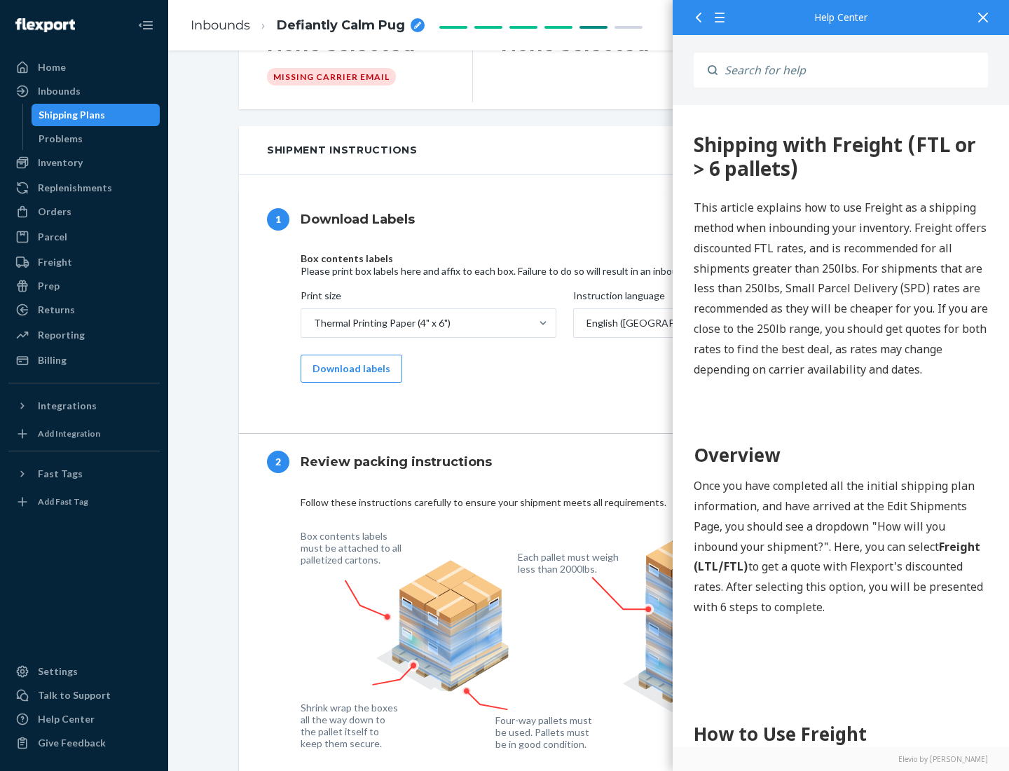
scroll to position [0, 0]
